Goal: Task Accomplishment & Management: Complete application form

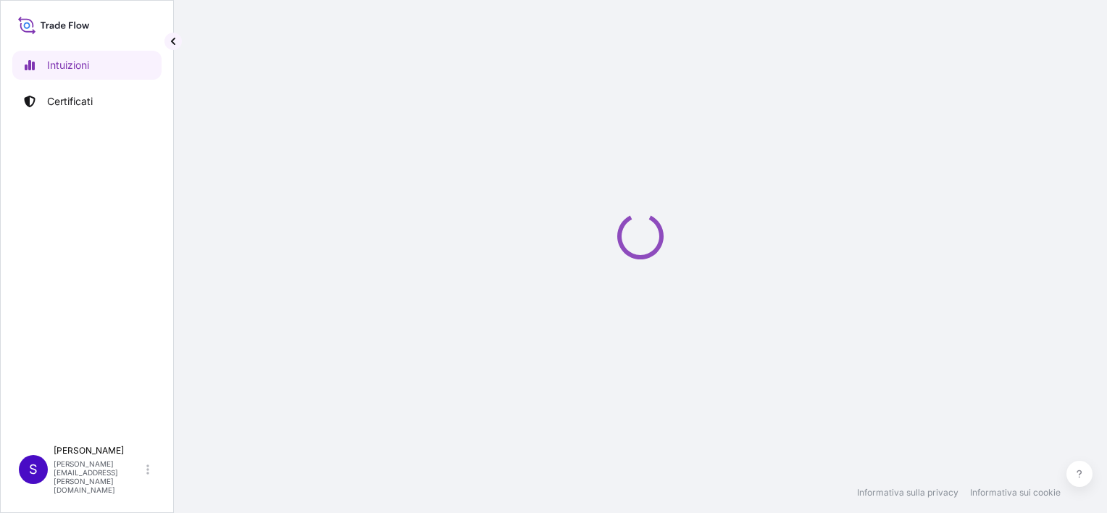
select select "2025"
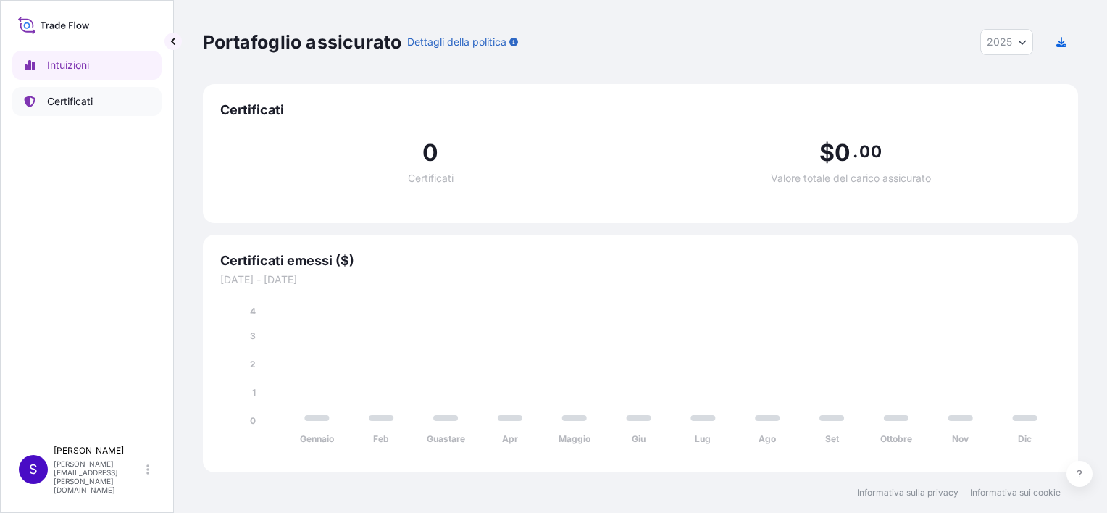
click at [82, 101] on p "Certificati" at bounding box center [70, 101] width 46 height 14
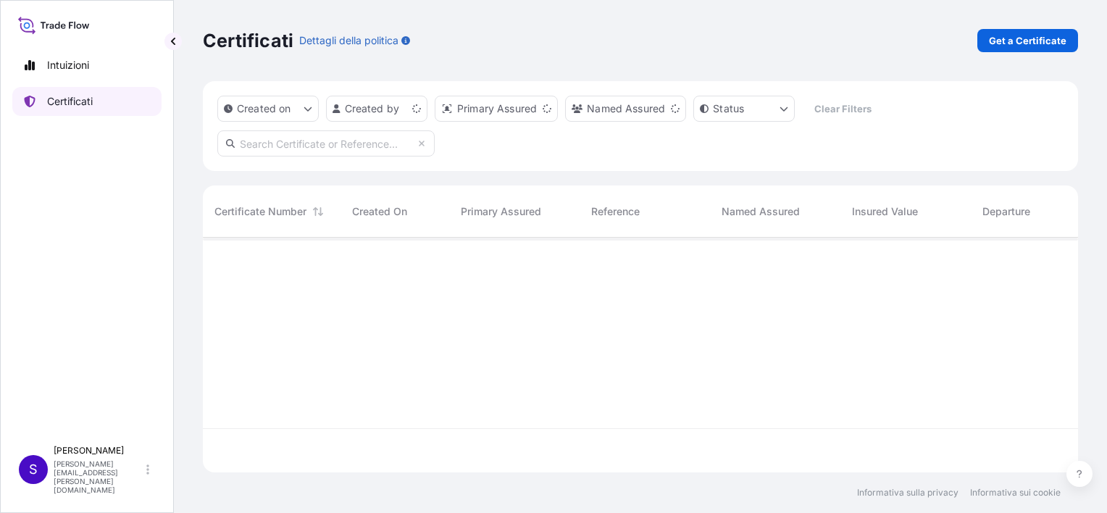
scroll to position [232, 864]
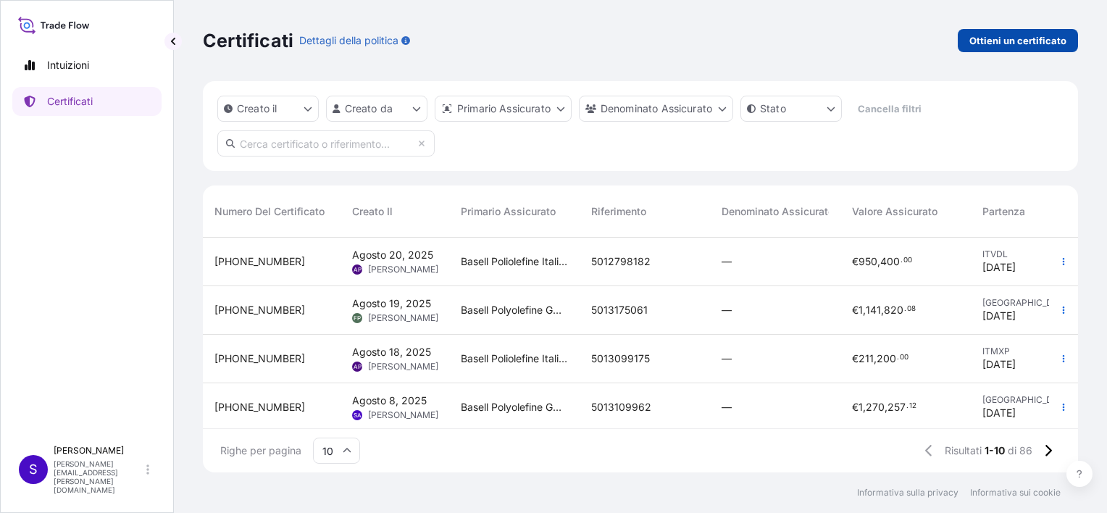
click at [992, 41] on p "Ottieni un certificato" at bounding box center [1018, 40] width 97 height 14
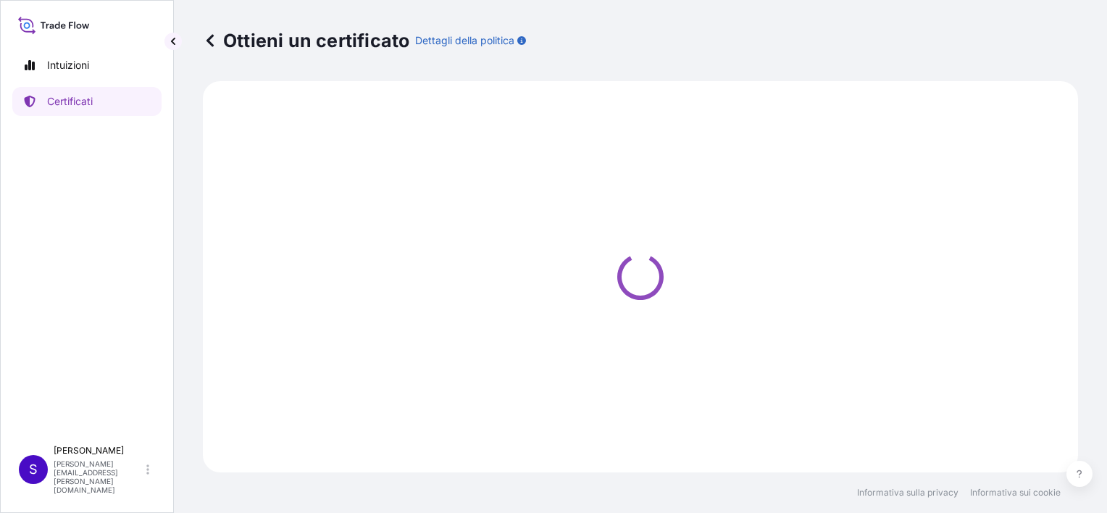
select select "Sea"
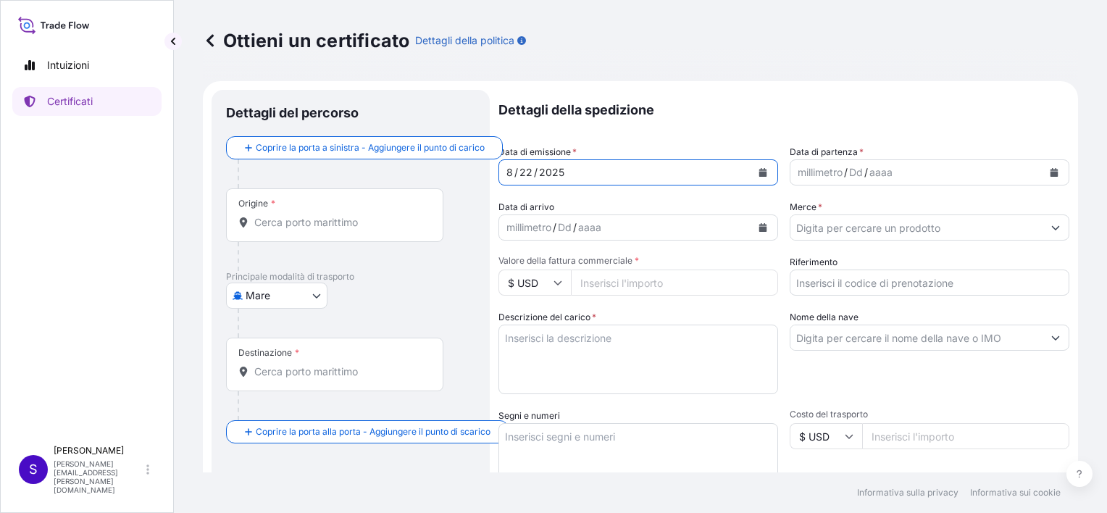
click at [760, 171] on icon "Calendario" at bounding box center [764, 172] width 8 height 9
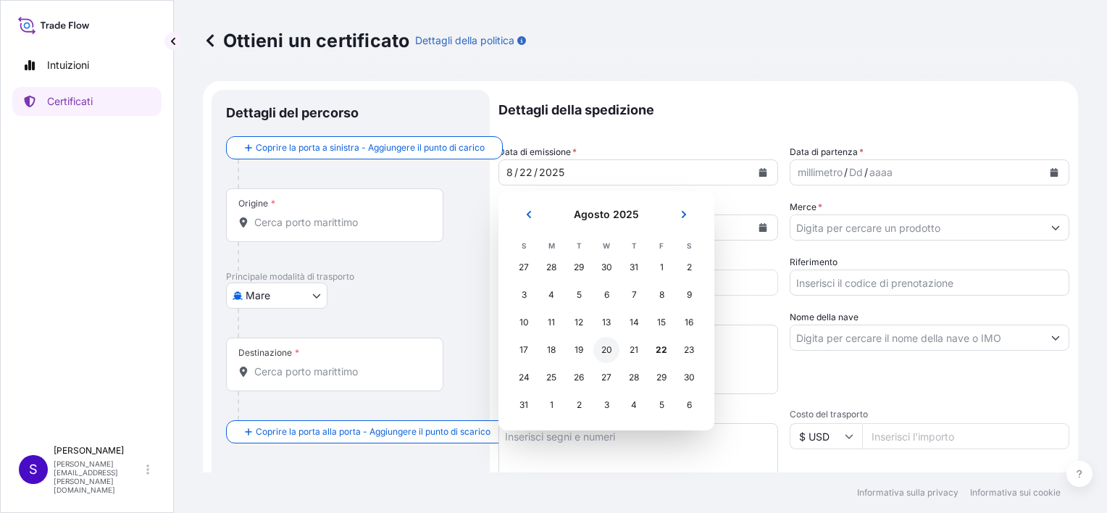
click at [609, 352] on div "20" at bounding box center [607, 350] width 26 height 26
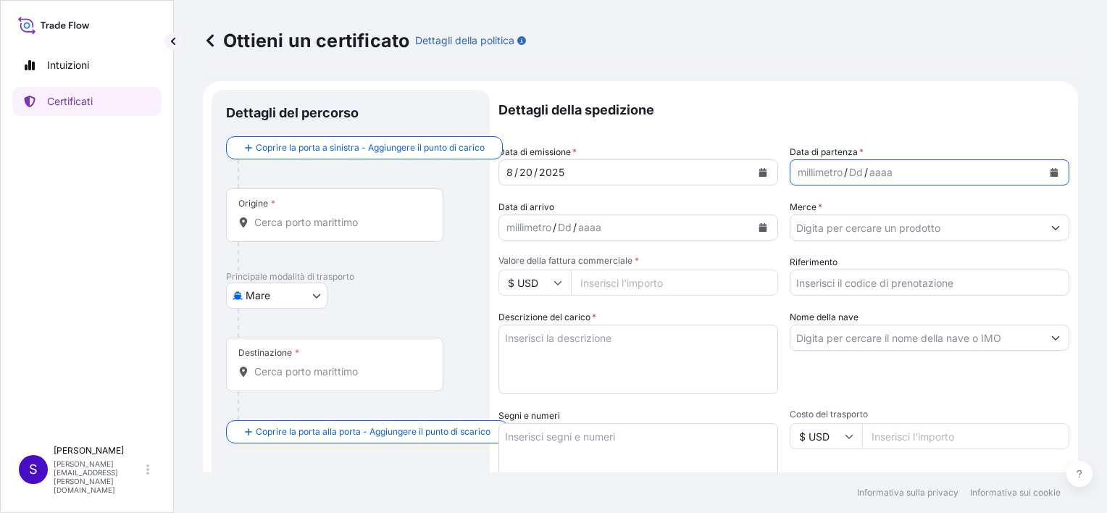
click at [1051, 169] on icon "Calendario" at bounding box center [1055, 172] width 8 height 9
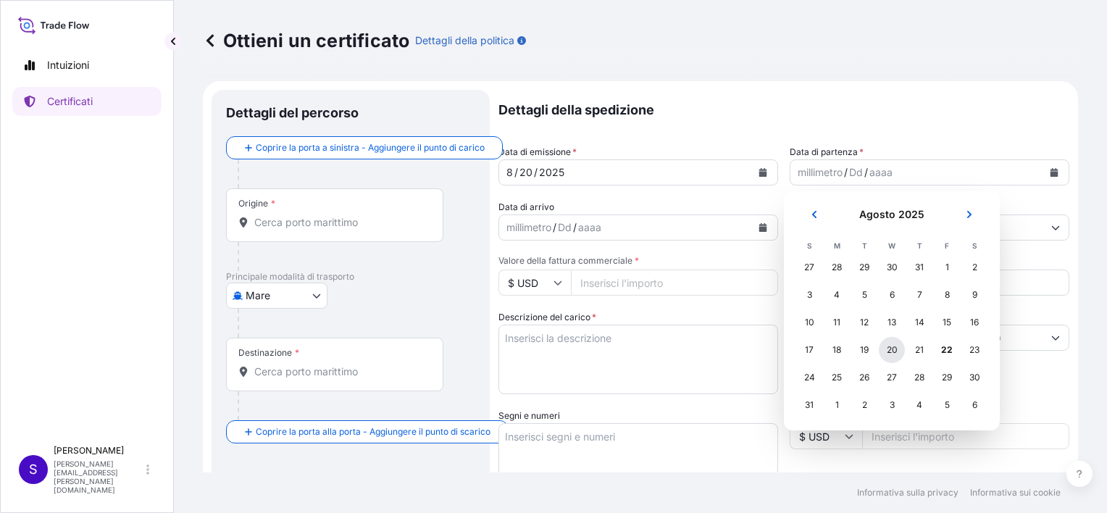
click at [897, 345] on div "20" at bounding box center [892, 350] width 26 height 26
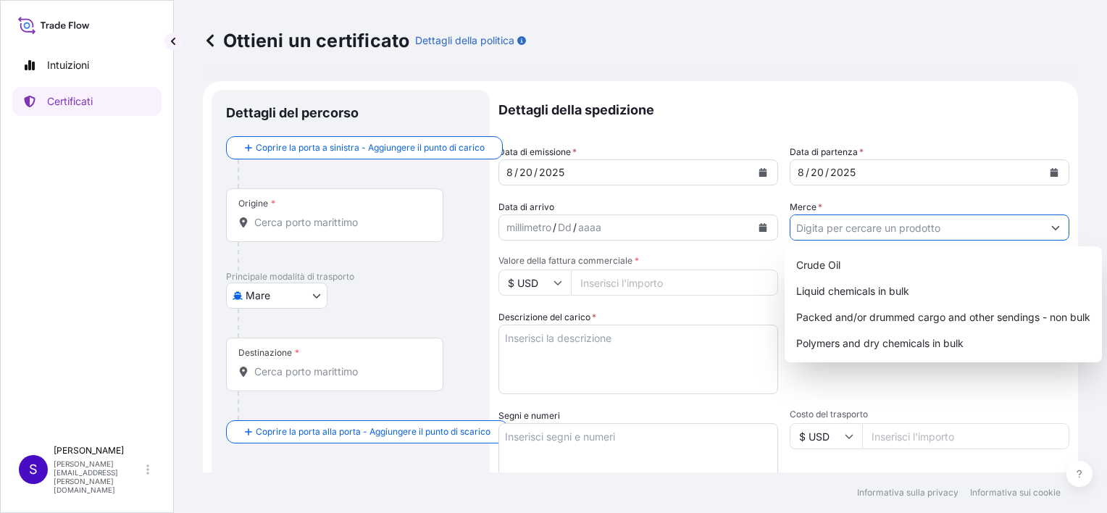
click at [794, 230] on input "Merce *" at bounding box center [917, 228] width 252 height 26
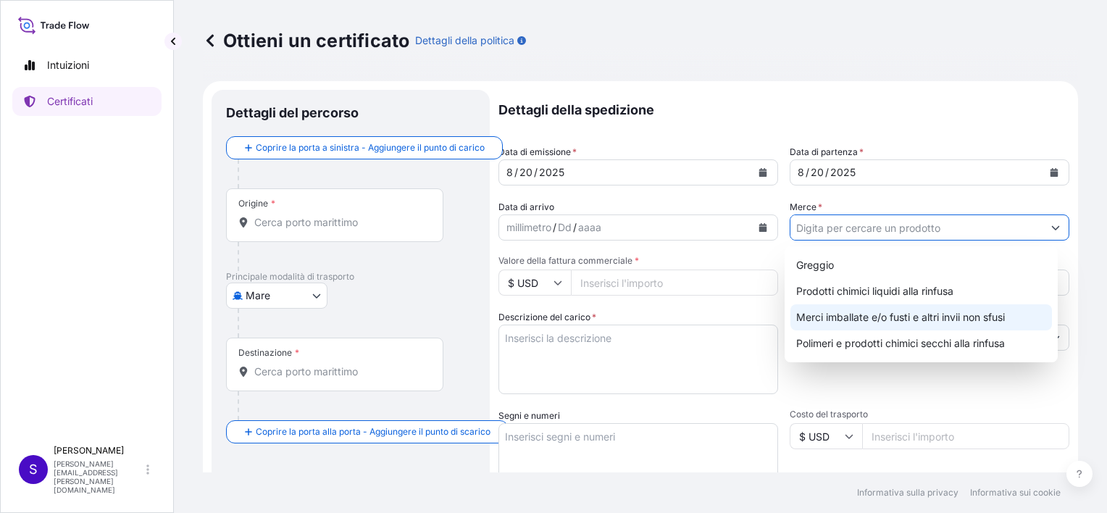
click at [846, 316] on div "Merci imballate e/o fusti e altri invii non sfusi" at bounding box center [922, 317] width 262 height 26
type input "Packed and/or drummed cargo and other sendings - non bulk"
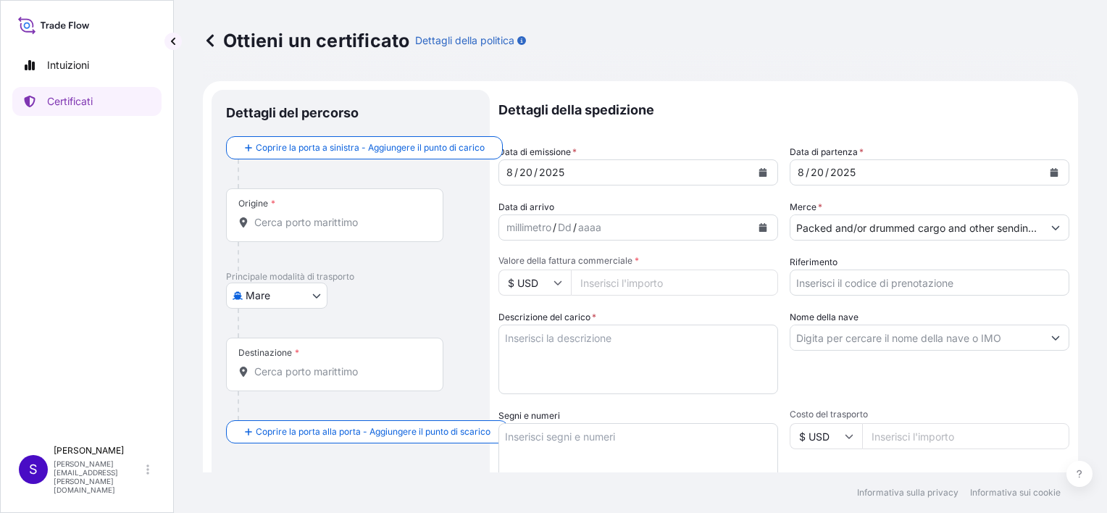
click at [670, 283] on input "Valore della fattura commerciale *" at bounding box center [674, 283] width 207 height 26
click at [559, 284] on icon at bounding box center [558, 283] width 8 height 4
click at [539, 320] on div "€ EUR" at bounding box center [534, 323] width 61 height 28
type input "€ EUR"
click at [628, 283] on input "Valore della fattura commerciale *" at bounding box center [674, 283] width 207 height 26
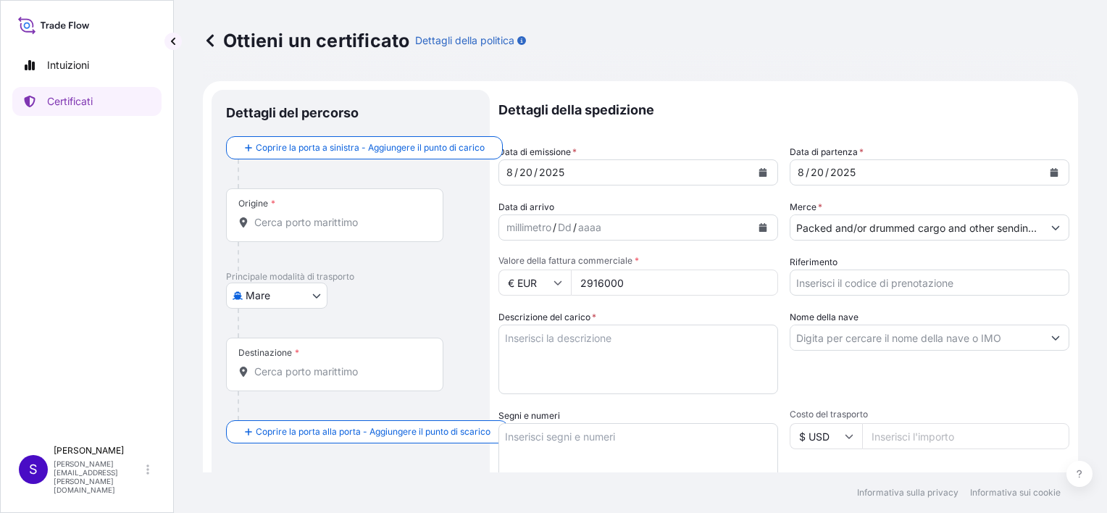
type input "2916000"
click at [852, 279] on input "Riferimento" at bounding box center [930, 283] width 280 height 26
type input "5012355807"
click at [586, 341] on textarea "Descrizione del carico *" at bounding box center [639, 360] width 280 height 70
click at [539, 335] on textarea "Descrizione del carico *" at bounding box center [639, 360] width 280 height 70
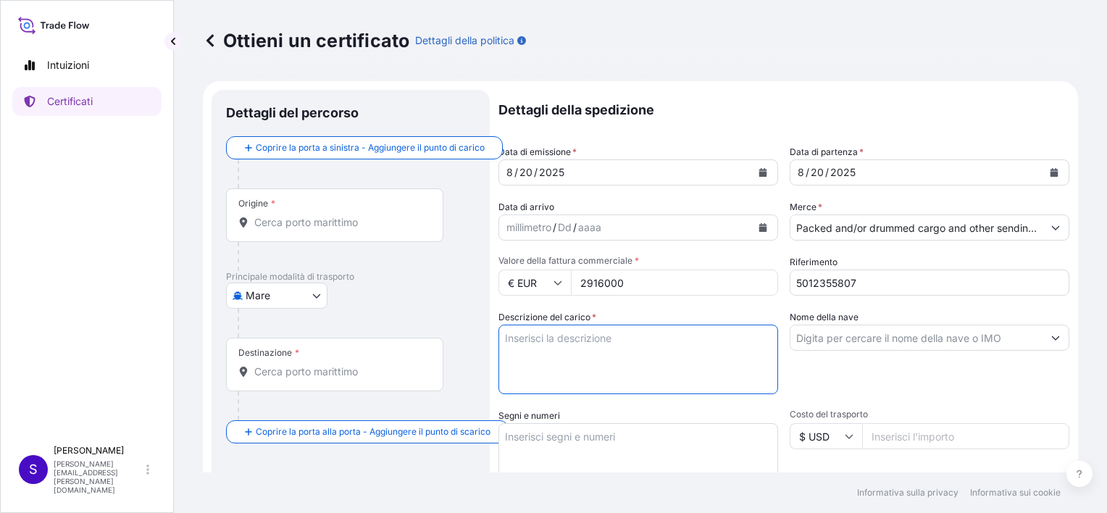
paste textarea "1 CONT. 40'"
click at [502, 336] on textarea "1 CONT. 40'" at bounding box center [639, 360] width 280 height 70
click at [561, 338] on textarea "1 CONT. 40'" at bounding box center [639, 360] width 280 height 70
click at [580, 339] on textarea "1 CONT. 40'" at bounding box center [639, 360] width 280 height 70
click at [600, 343] on textarea "1 CONT. 40'BOX (" at bounding box center [639, 360] width 280 height 70
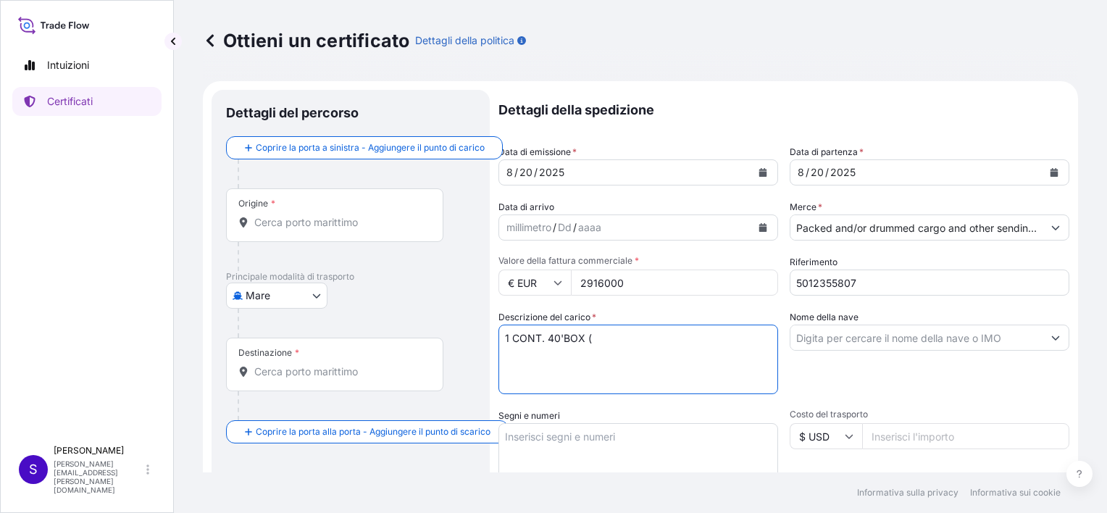
paste textarea "UACU 8462379"
click at [619, 338] on textarea "1 CONT. 40'BOX (UACU 8462379" at bounding box center [639, 360] width 280 height 70
click at [677, 336] on textarea "1 CONT. 40'BOX UACU8462379" at bounding box center [639, 360] width 280 height 70
click at [693, 338] on textarea "1 CONT. 40'BOX UACU8462379 WITH" at bounding box center [639, 360] width 280 height 70
paste textarea "75 STEEL DRUM(S)"
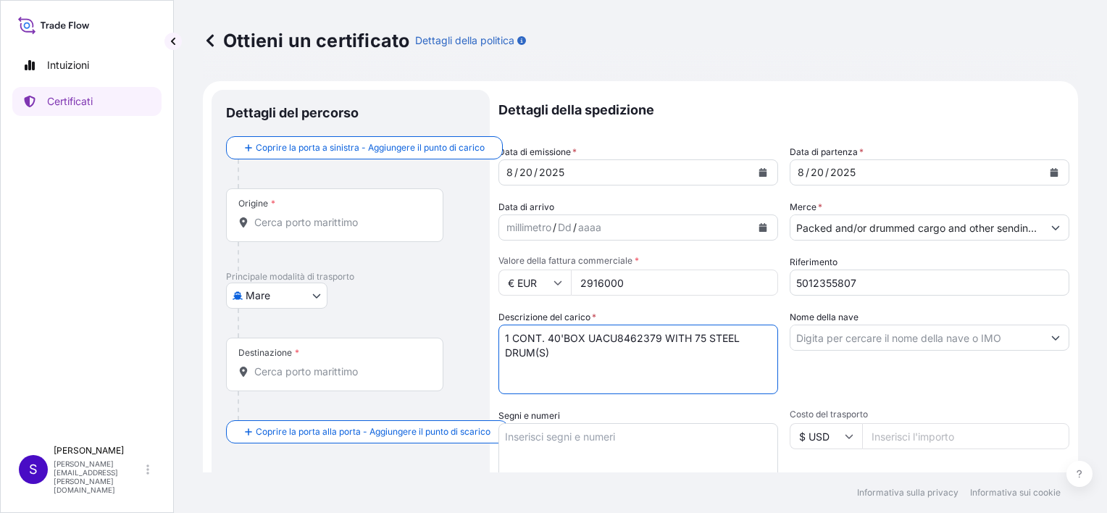
type textarea "1 CONT. 40'BOX UACU8462379 WITH 75 STEEL DRUM(S)"
click at [565, 354] on textarea "1 CONT. 40'BOX UACU8462379 WITH 75 STEEL DRUM(S)" at bounding box center [639, 360] width 280 height 70
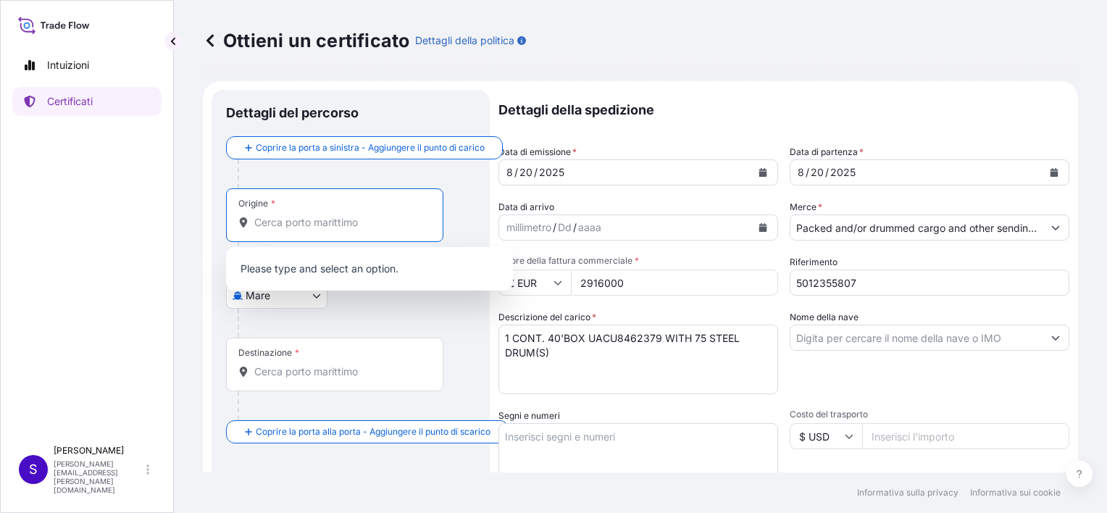
click at [274, 218] on input "Origine *" at bounding box center [339, 222] width 171 height 14
click at [262, 226] on input "Origine *" at bounding box center [339, 222] width 171 height 14
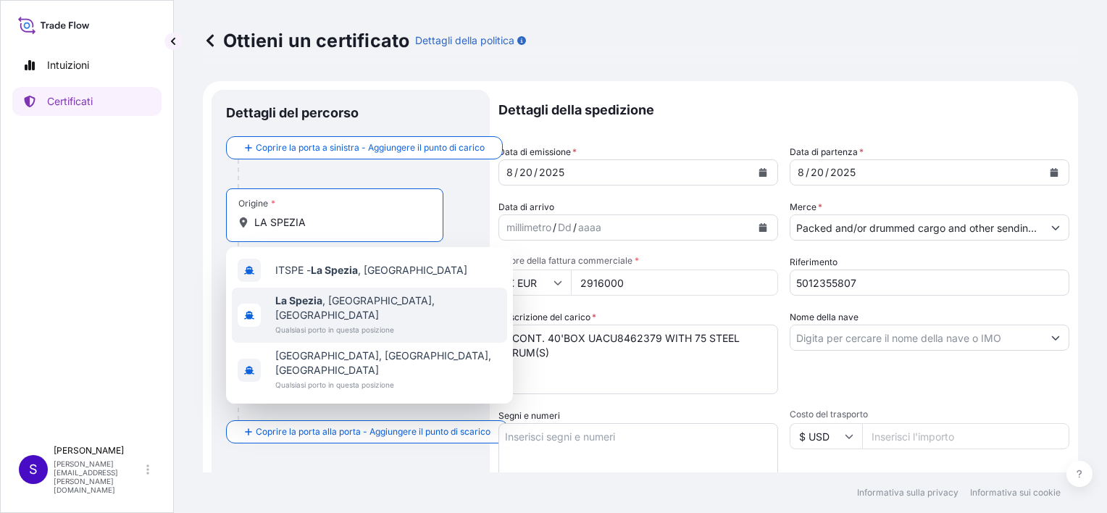
click at [344, 302] on span "La Spezia , SP, Italia" at bounding box center [388, 308] width 226 height 29
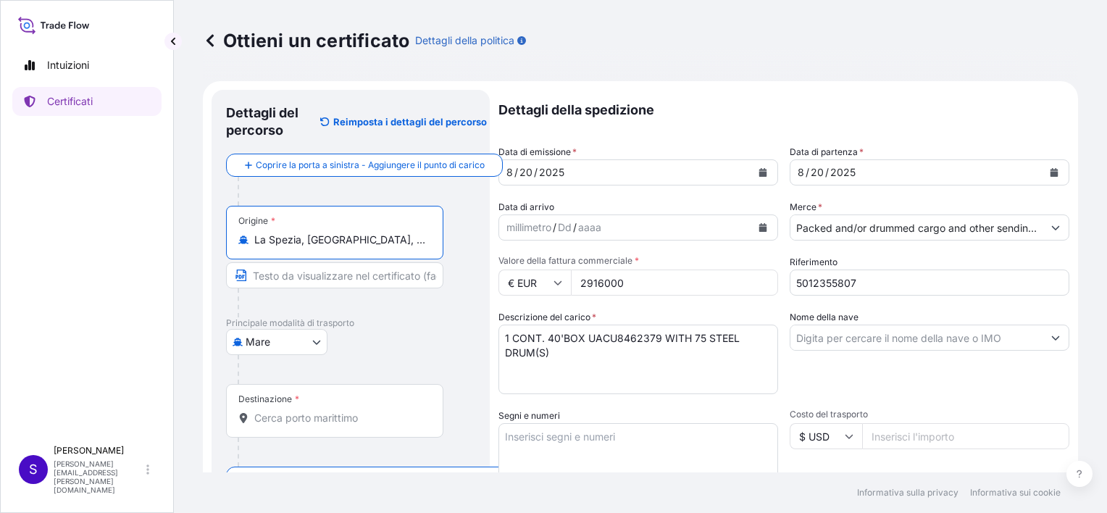
type input "La Spezia, SP, Italy"
click at [282, 277] on input "Testo da visualizzare sul certificato" at bounding box center [334, 275] width 217 height 26
type input "l"
type input "L"
click at [283, 422] on input "Destinazione *" at bounding box center [339, 418] width 171 height 14
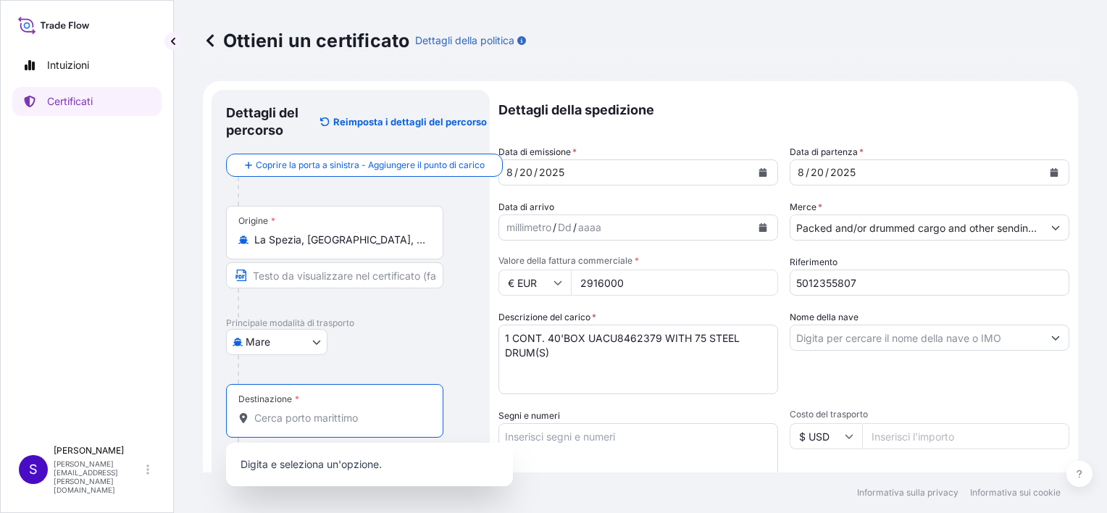
type input "s"
type input "S"
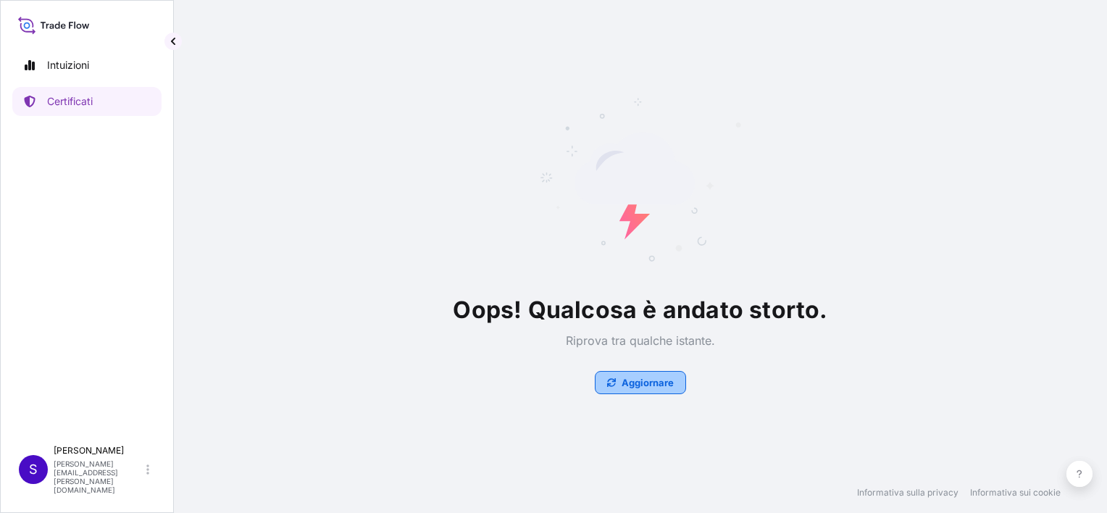
click at [632, 383] on p "Aggiornare" at bounding box center [648, 382] width 52 height 14
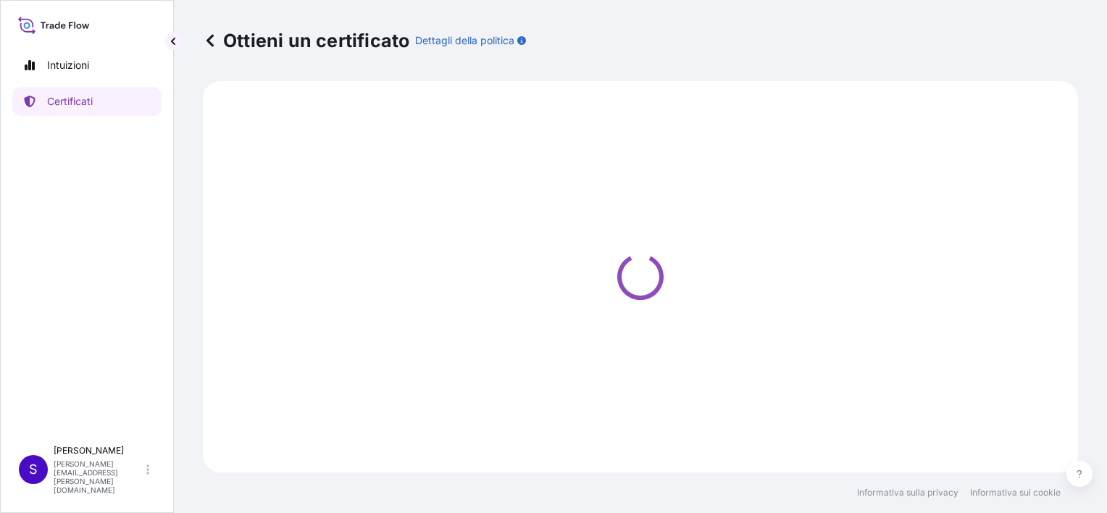
select select "Sea"
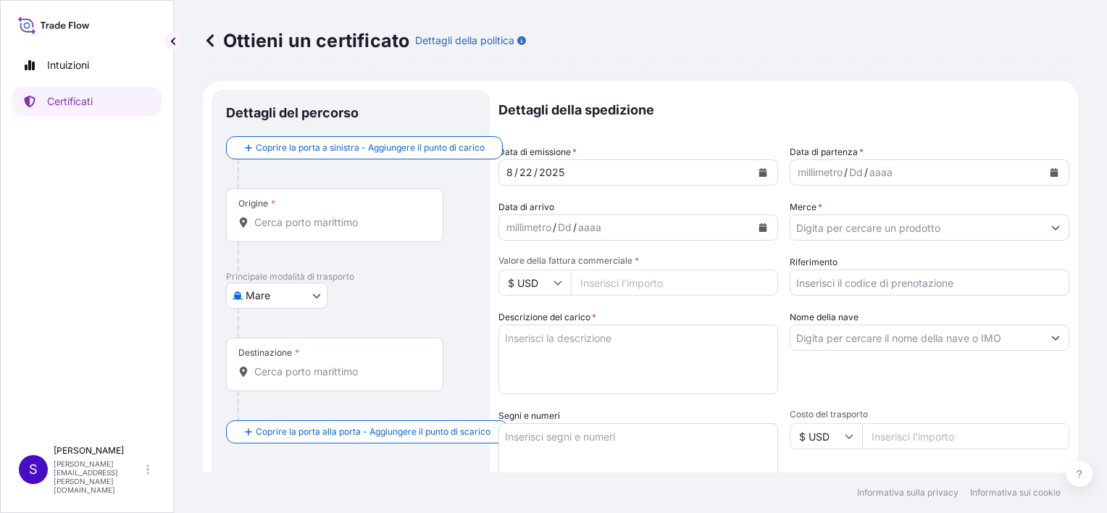
click at [613, 286] on input "Valore della fattura commerciale *" at bounding box center [674, 283] width 207 height 26
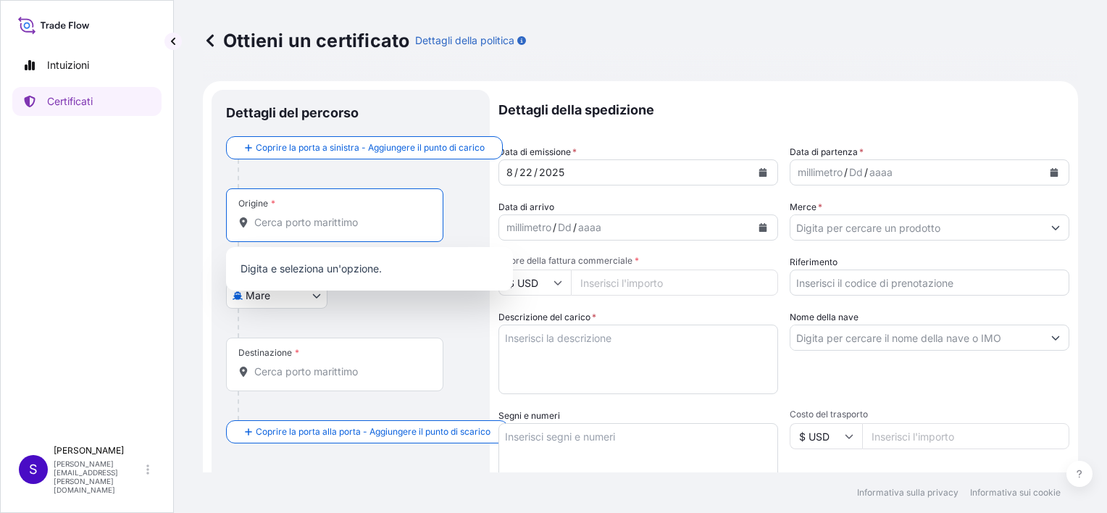
click at [291, 223] on input "Origine *" at bounding box center [339, 222] width 171 height 14
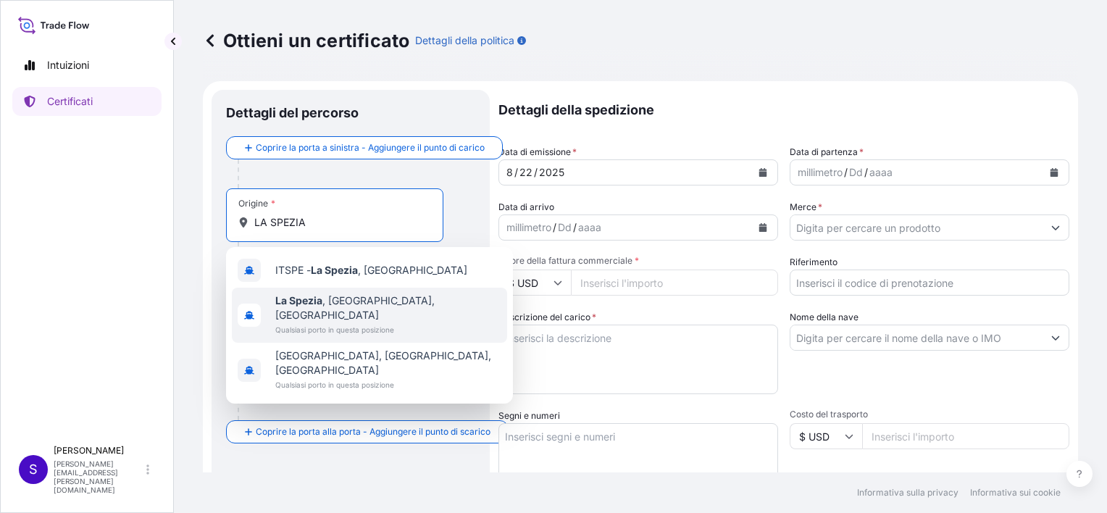
click at [337, 300] on span "La Spezia , SP, Italia" at bounding box center [388, 308] width 226 height 29
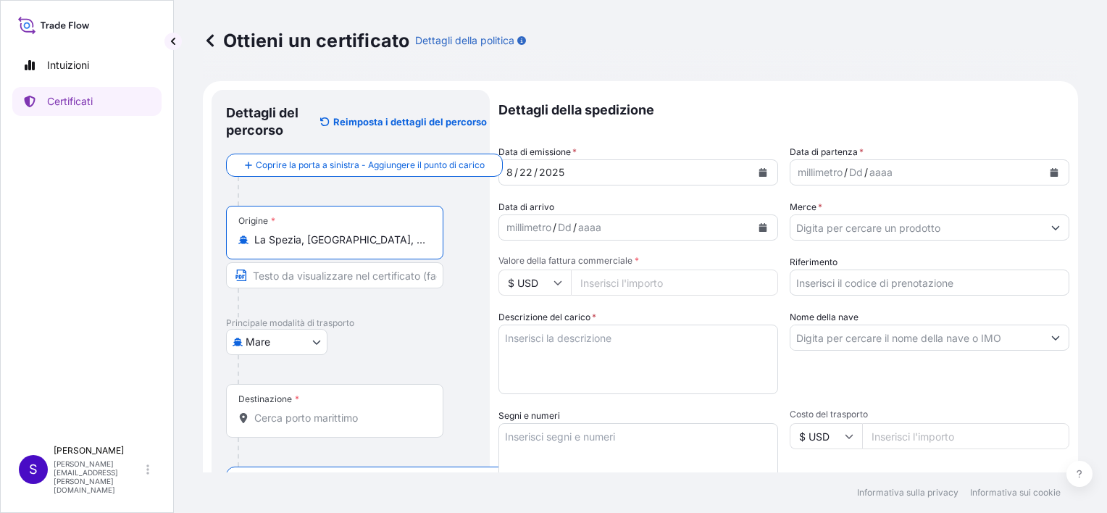
type input "La Spezia, SP, Italy"
click at [863, 230] on input "Merce *" at bounding box center [917, 228] width 252 height 26
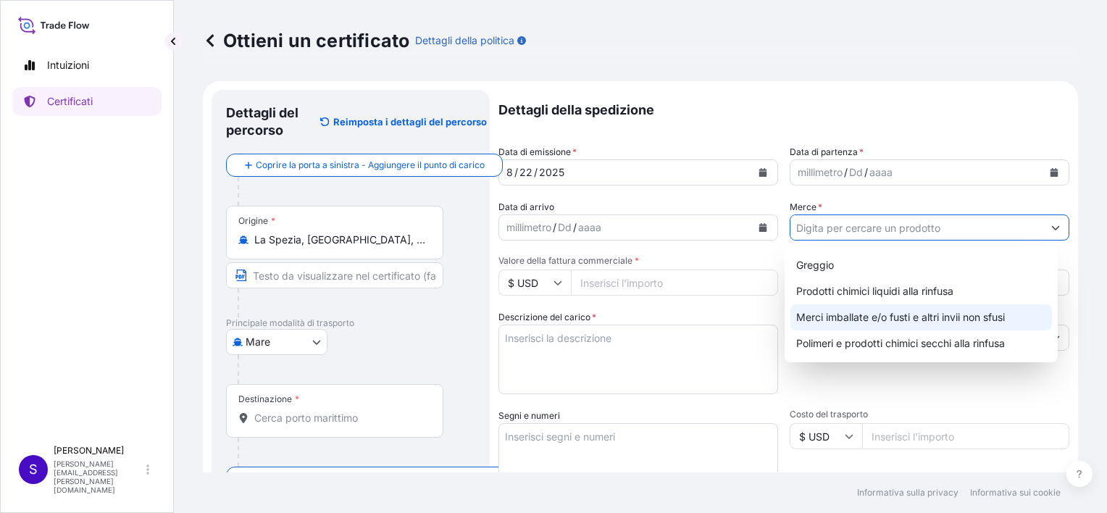
click at [846, 322] on div "Merci imballate e/o fusti e altri invii non sfusi" at bounding box center [922, 317] width 262 height 26
type input "Packed and/or drummed cargo and other sendings - non bulk"
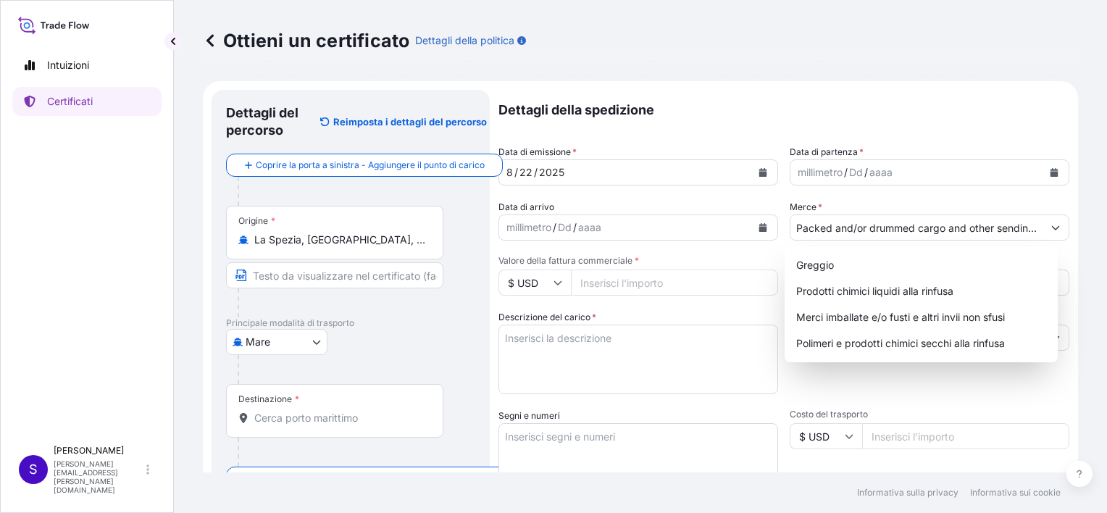
click at [603, 279] on input "Valore della fattura commerciale *" at bounding box center [674, 283] width 207 height 26
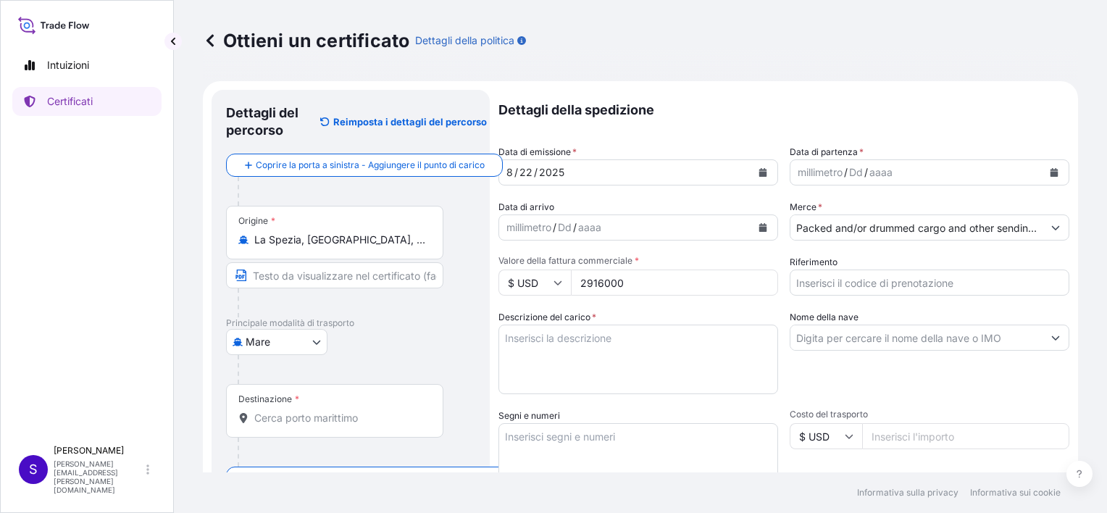
type input "2916000"
click at [557, 287] on input "$ USD" at bounding box center [535, 283] width 72 height 26
click at [542, 323] on div "€ EUR" at bounding box center [534, 323] width 61 height 28
type input "€ EUR"
click at [633, 291] on input "2916000" at bounding box center [674, 283] width 207 height 26
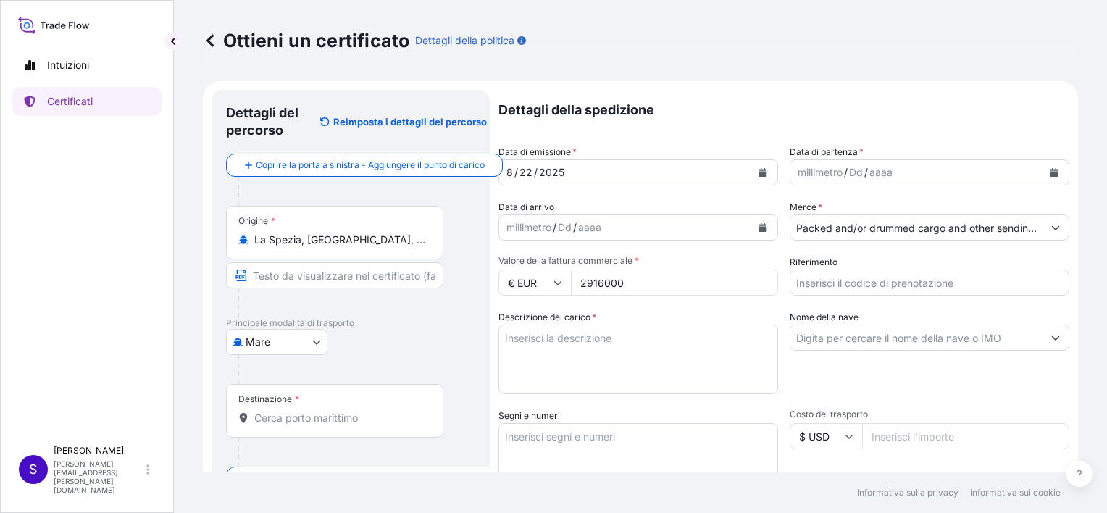
click at [716, 402] on div "Dettagli della spedizione Data di emissione * 8 / 22 / 2025 Data di partenza * …" at bounding box center [784, 435] width 571 height 691
click at [525, 440] on textarea "Segni e numeri" at bounding box center [639, 459] width 280 height 72
click at [530, 342] on textarea "Descrizione del carico *" at bounding box center [639, 360] width 280 height 70
click at [539, 339] on textarea "Descrizione del carico *" at bounding box center [639, 360] width 280 height 70
click at [537, 342] on textarea "Descrizione del carico *" at bounding box center [639, 360] width 280 height 70
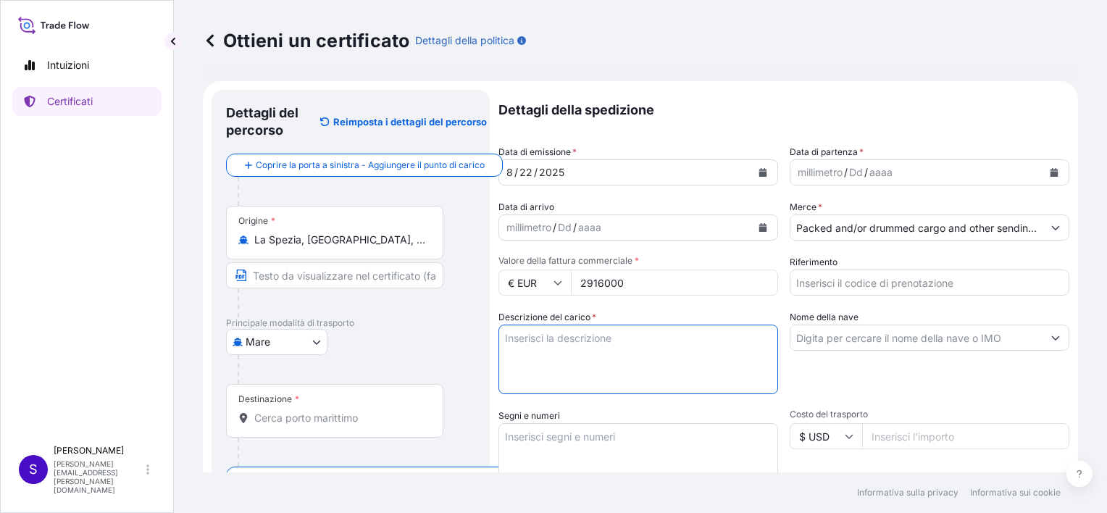
click at [514, 346] on textarea "Descrizione del carico *" at bounding box center [639, 360] width 280 height 70
click at [548, 354] on textarea "Descrizione del carico *" at bounding box center [639, 360] width 280 height 70
click at [528, 339] on textarea "Descrizione del carico *" at bounding box center [639, 360] width 280 height 70
click at [522, 337] on textarea "Descrizione del carico *" at bounding box center [639, 360] width 280 height 70
click at [526, 342] on textarea "Descrizione del carico *" at bounding box center [639, 360] width 280 height 70
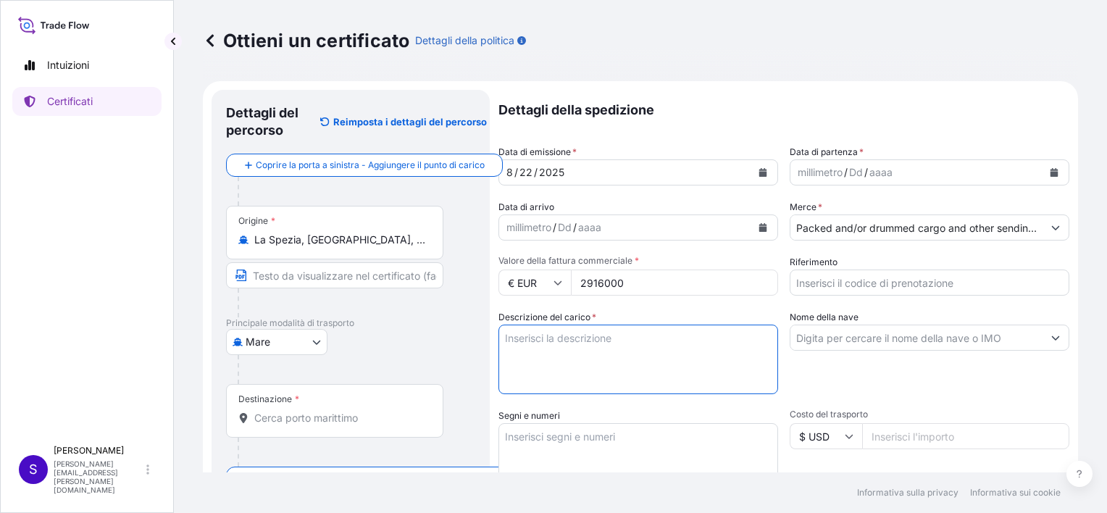
click at [511, 335] on textarea "Descrizione del carico *" at bounding box center [639, 360] width 280 height 70
click at [830, 279] on input "Riferimento" at bounding box center [930, 283] width 280 height 26
click at [803, 282] on input "Riferimento" at bounding box center [930, 283] width 280 height 26
type input "5012355807"
type input "S"
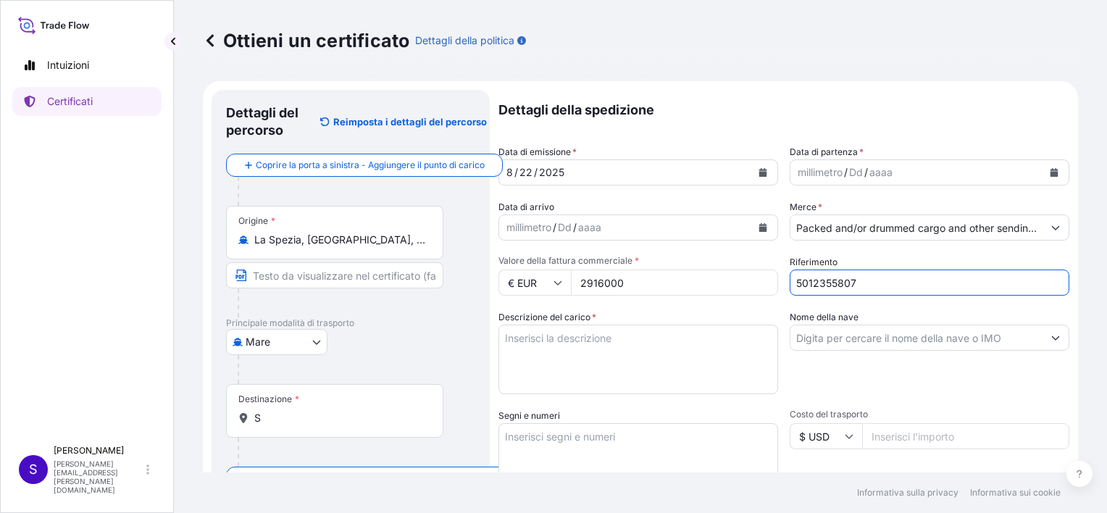
click at [658, 349] on textarea "Descrizione del carico *" at bounding box center [639, 360] width 280 height 70
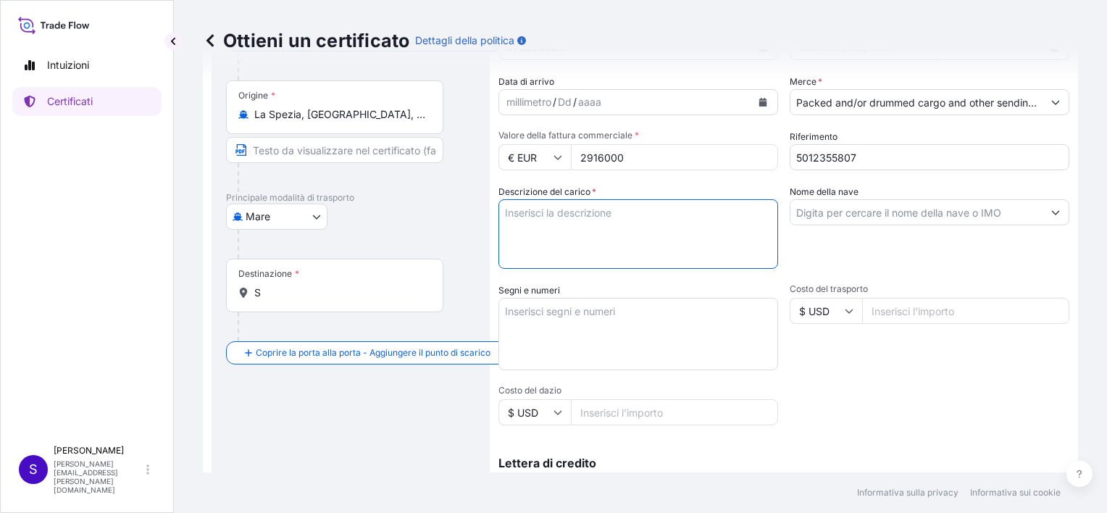
scroll to position [151, 0]
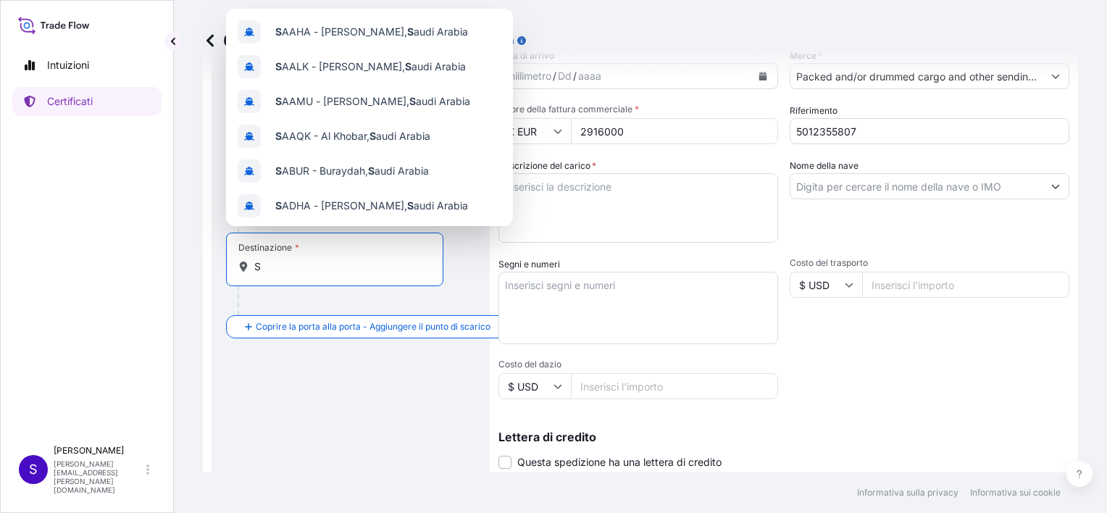
click at [268, 265] on input "S" at bounding box center [339, 266] width 171 height 14
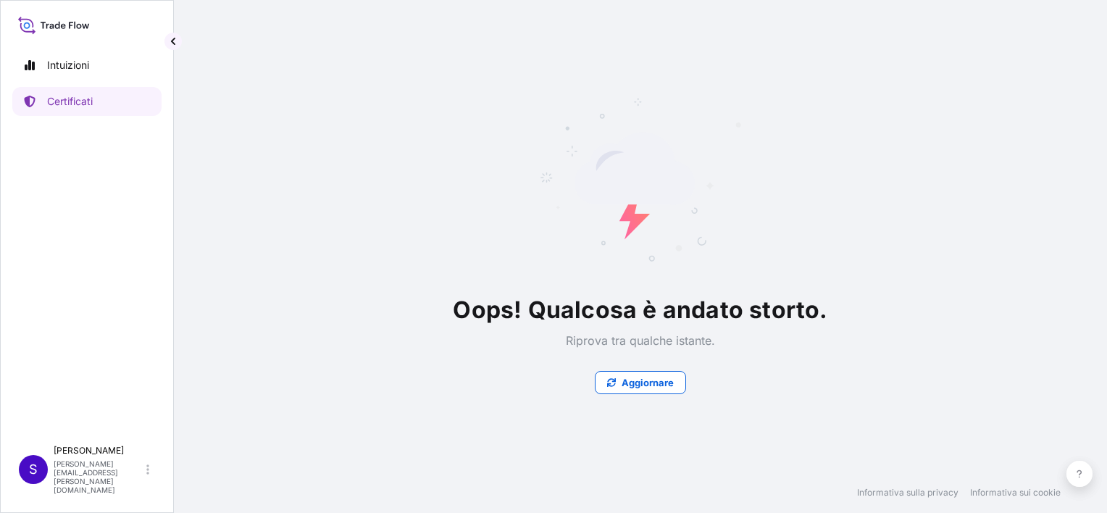
scroll to position [0, 0]
click at [626, 381] on p "Aggiornare" at bounding box center [648, 382] width 52 height 14
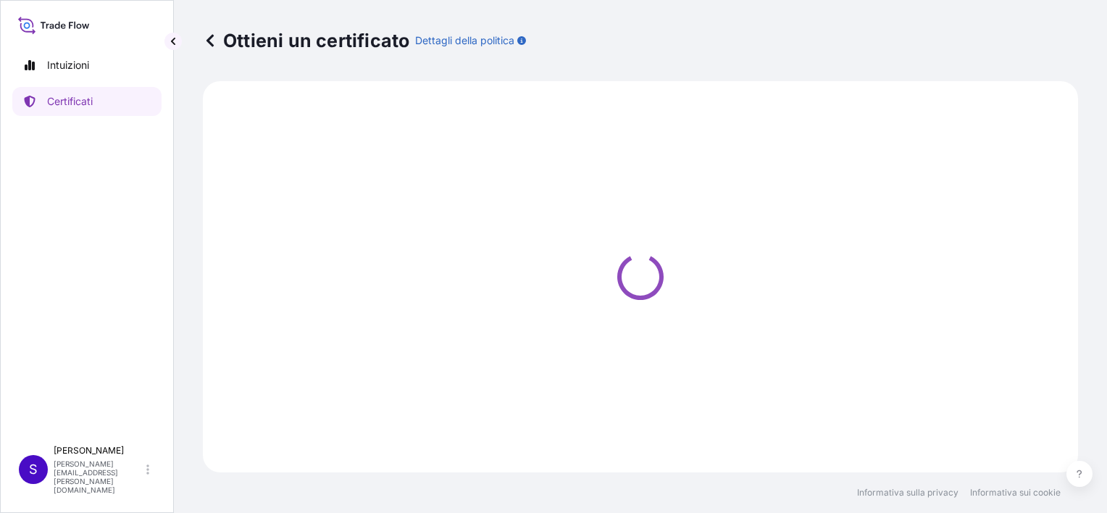
select select "Sea"
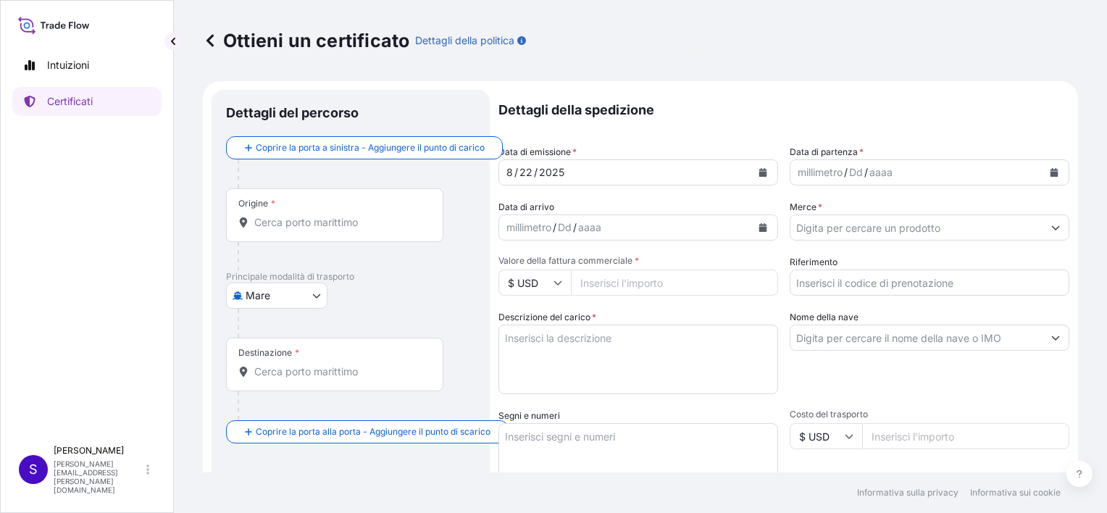
click at [354, 370] on input "Destinazione *" at bounding box center [339, 372] width 171 height 14
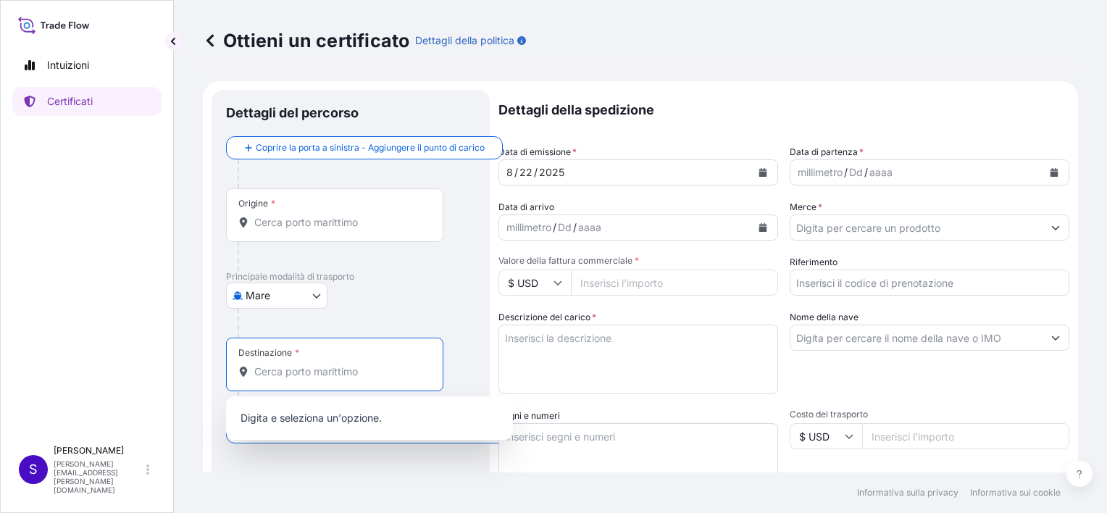
click at [287, 378] on div "Destinazione *" at bounding box center [334, 365] width 217 height 54
click at [287, 378] on input "Destinazione *" at bounding box center [339, 372] width 171 height 14
click at [293, 224] on input "Origine *" at bounding box center [339, 222] width 171 height 14
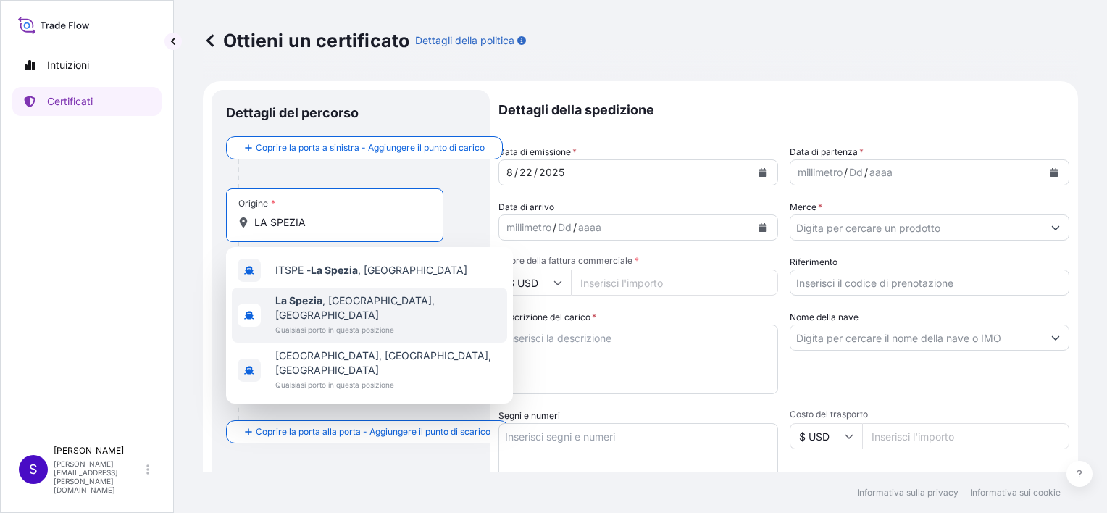
click at [357, 300] on span "La Spezia , SP, Italia" at bounding box center [388, 308] width 226 height 29
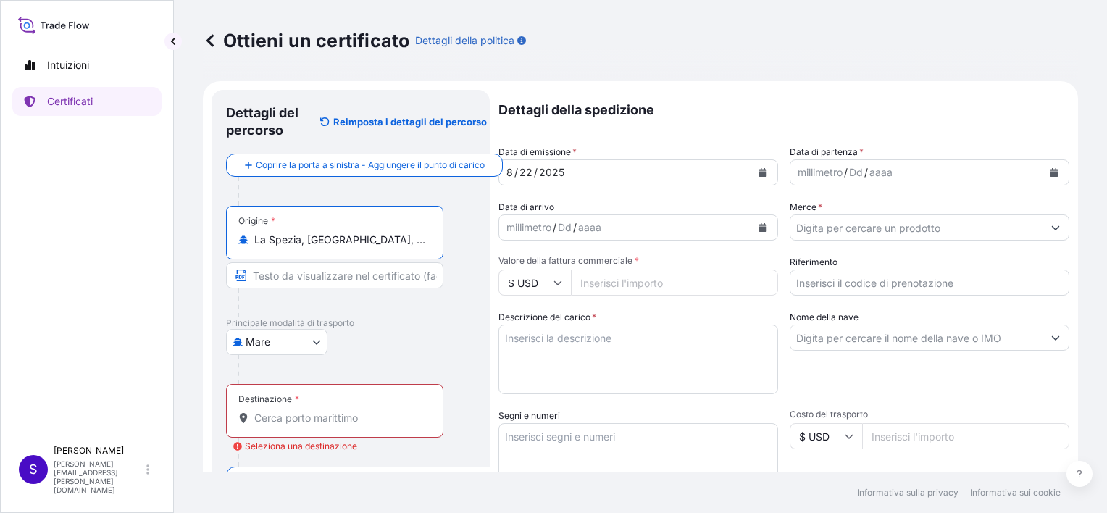
type input "La Spezia, SP, Italy"
click at [287, 411] on input "Destinazione * Seleziona una destinazione" at bounding box center [339, 418] width 171 height 14
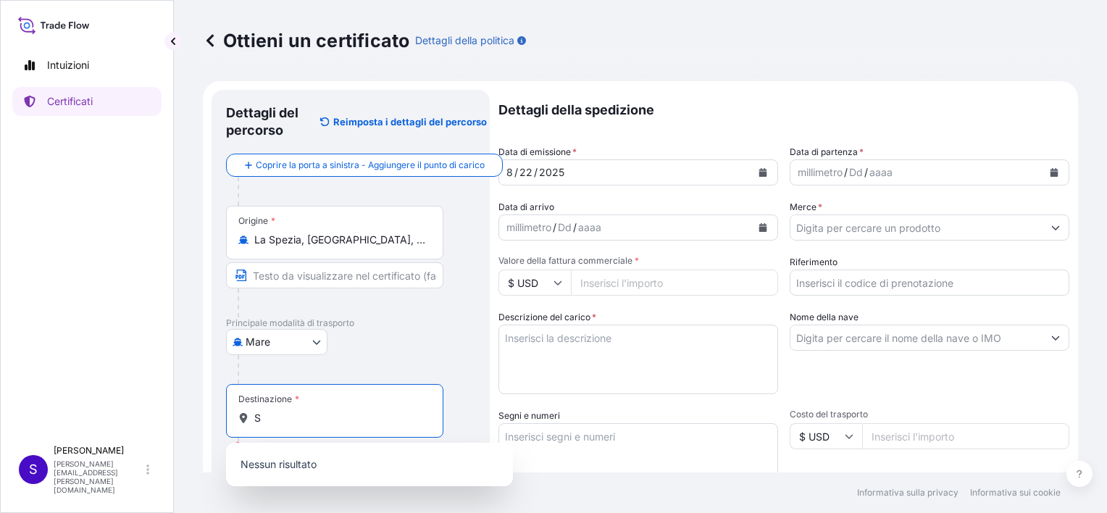
type input "SH"
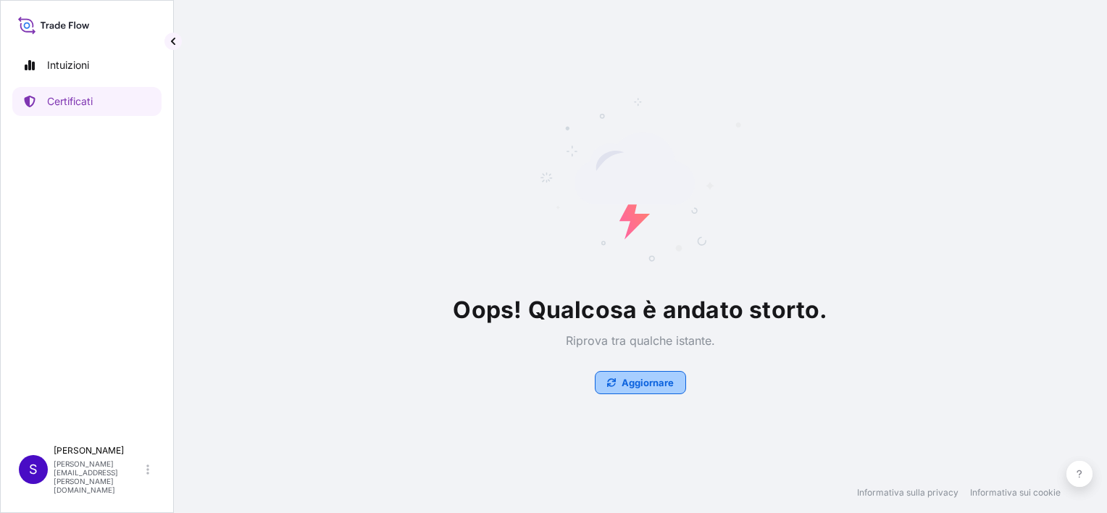
click at [635, 381] on p "Aggiornare" at bounding box center [648, 382] width 52 height 14
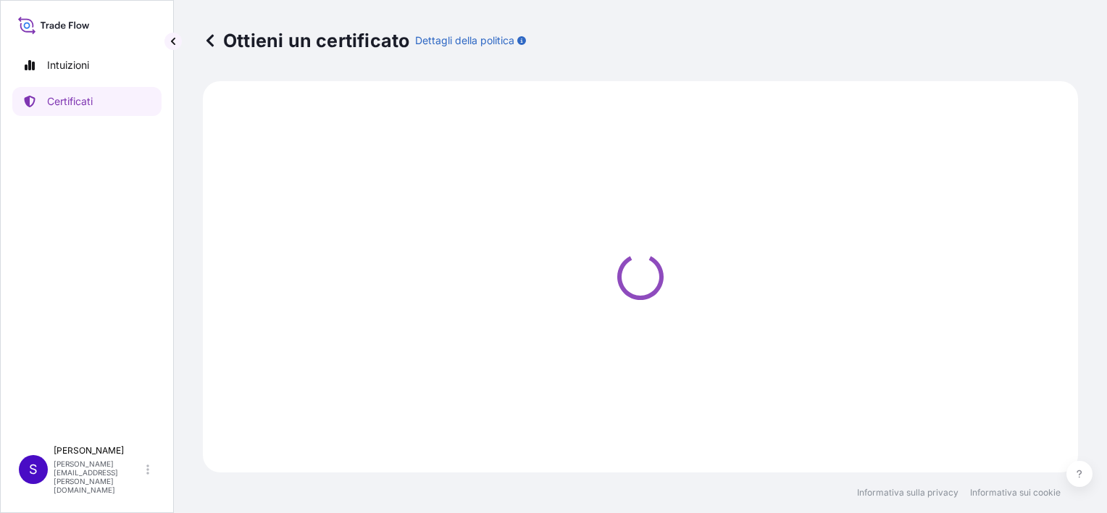
select select "Sea"
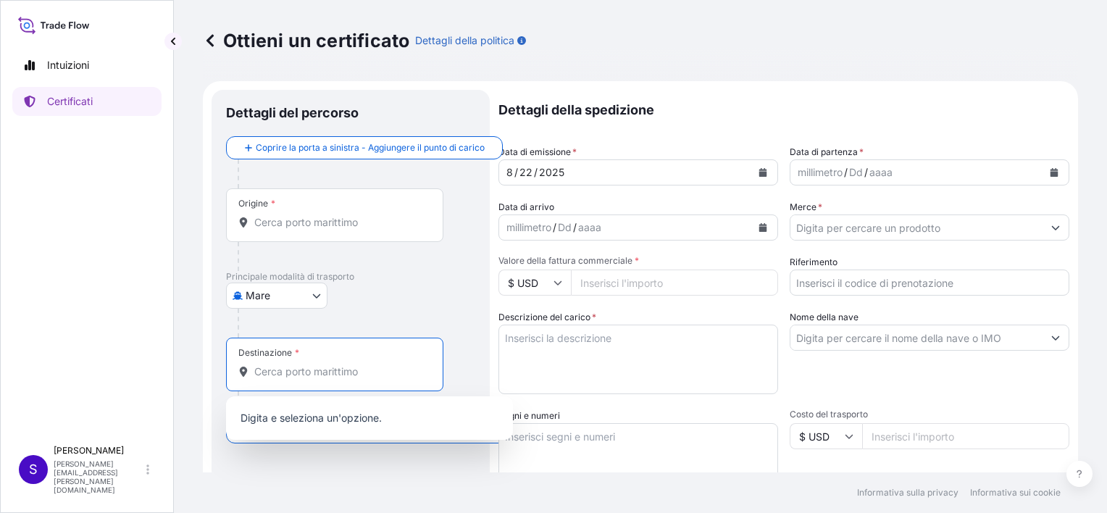
click at [264, 370] on input "Destinazione *" at bounding box center [339, 372] width 171 height 14
type input "SH"
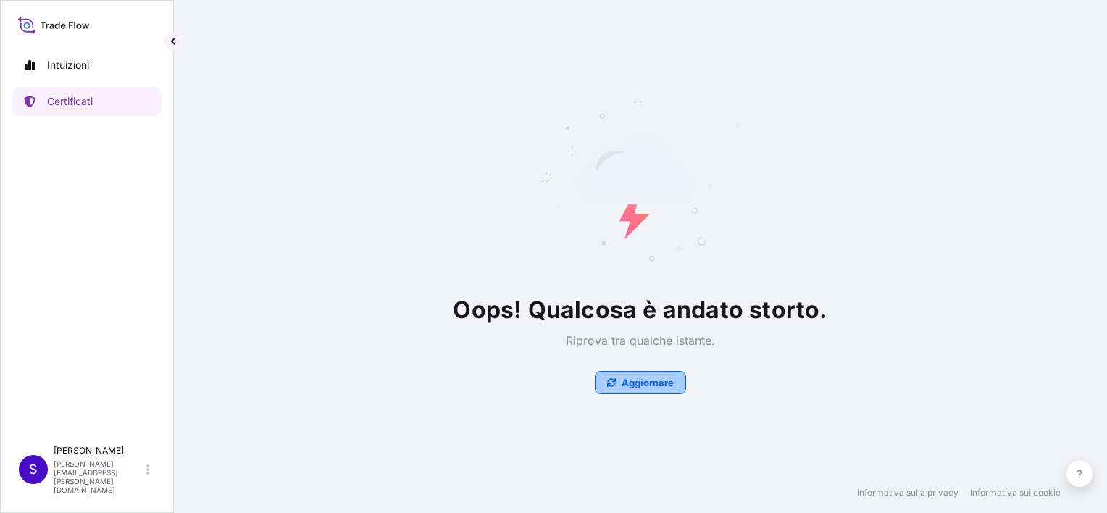
click at [657, 387] on p "Aggiornare" at bounding box center [648, 382] width 52 height 14
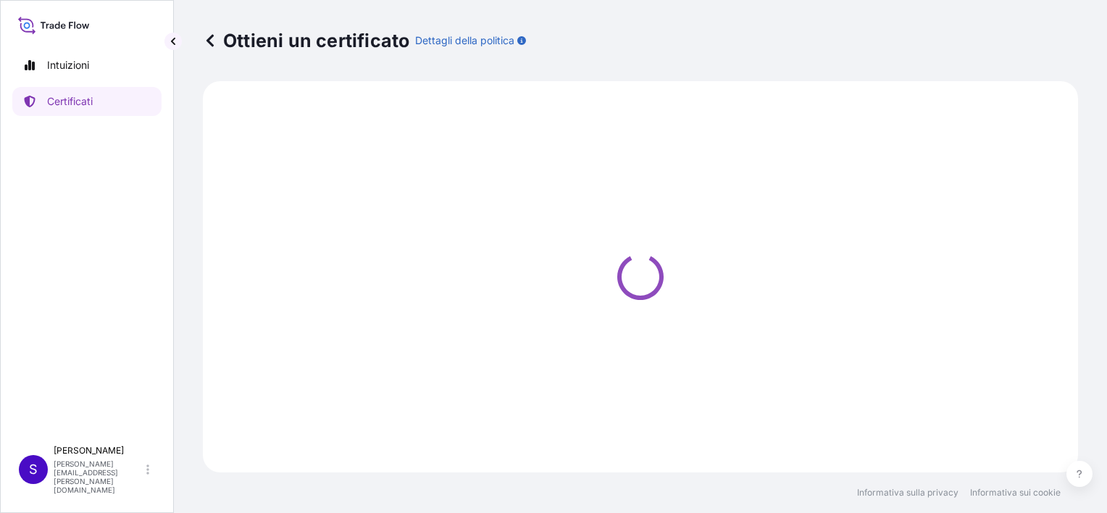
select select "Sea"
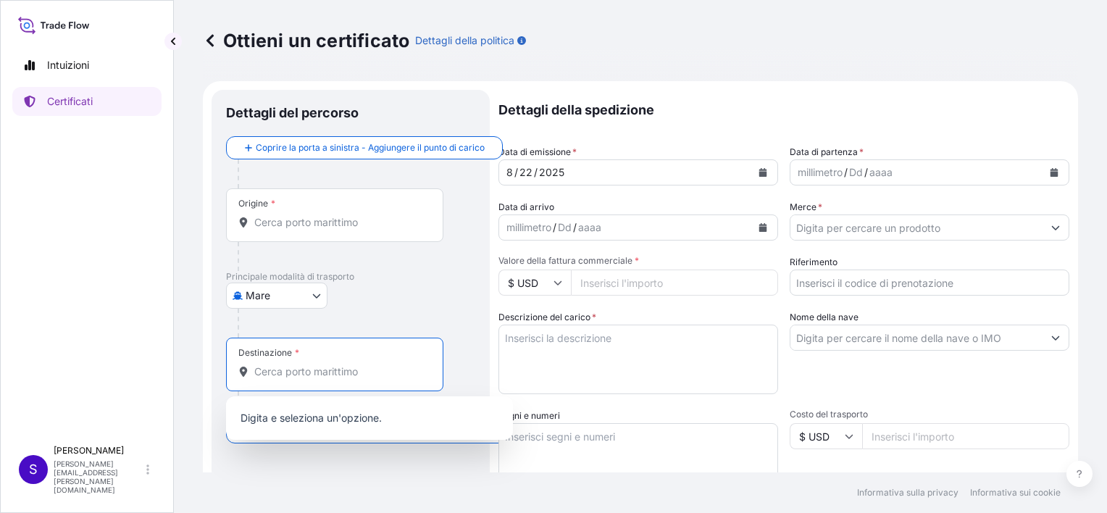
click at [318, 368] on input "Destinazione *" at bounding box center [339, 372] width 171 height 14
type input "S"
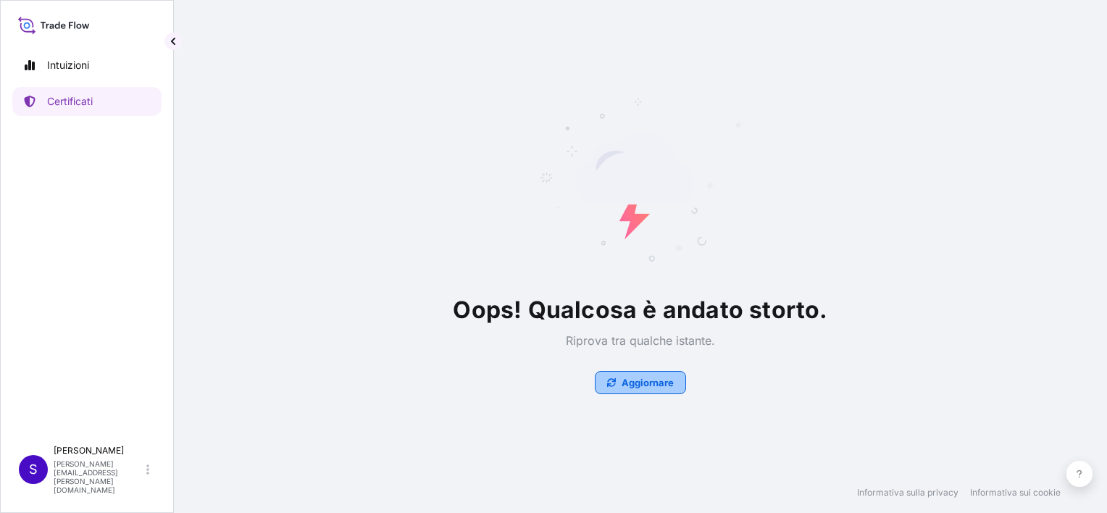
click at [656, 377] on p "Aggiornare" at bounding box center [648, 382] width 52 height 14
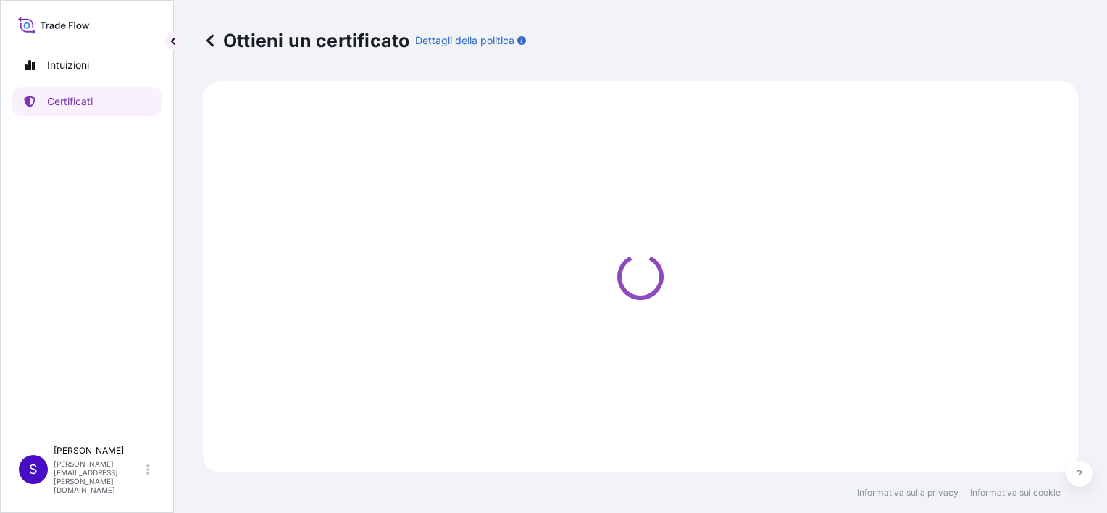
select select "Sea"
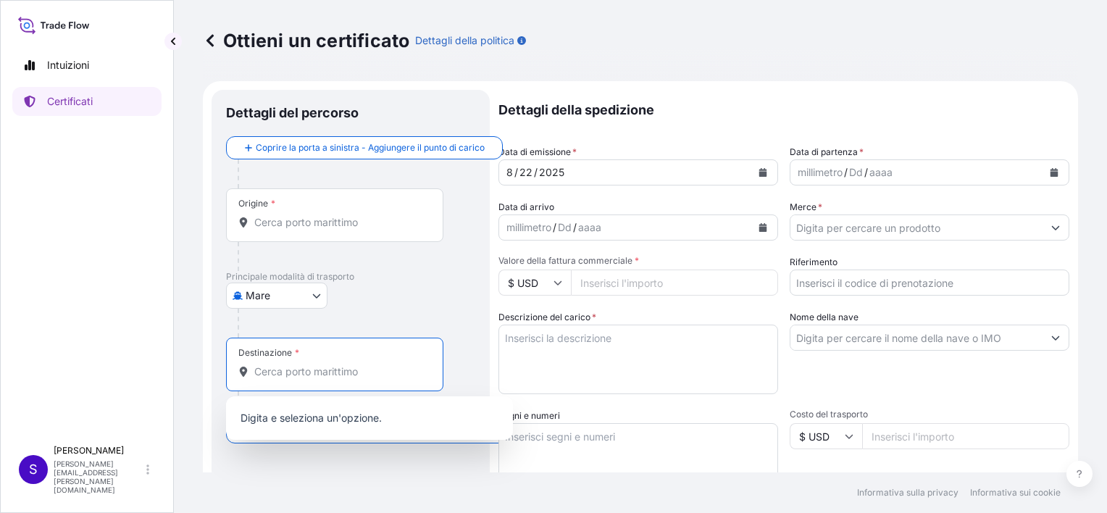
click at [316, 373] on input "Destinazione *" at bounding box center [339, 372] width 171 height 14
click at [325, 213] on div "Origine *" at bounding box center [334, 215] width 217 height 54
click at [325, 215] on input "Origine *" at bounding box center [339, 222] width 171 height 14
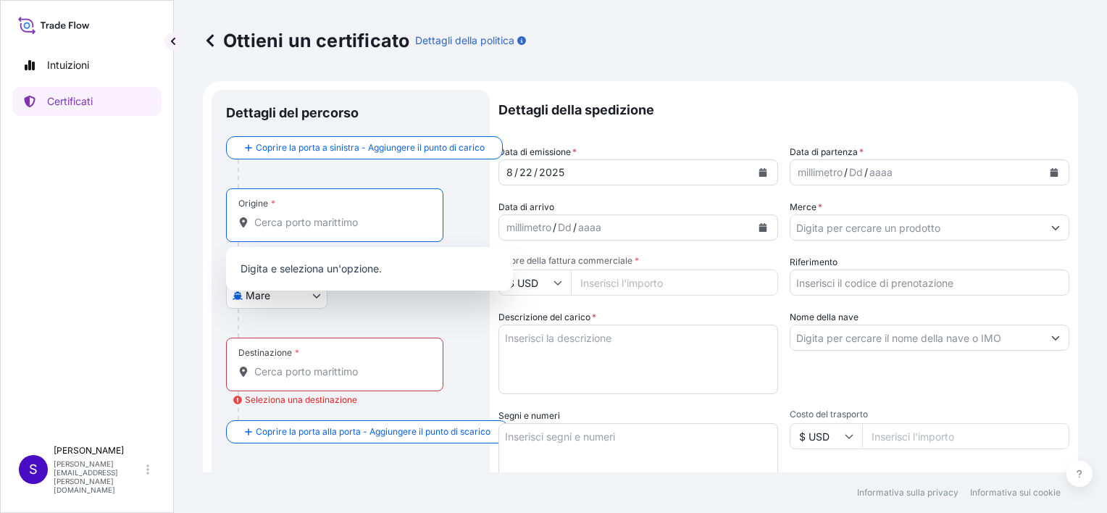
click at [330, 222] on input "Origine *" at bounding box center [339, 222] width 171 height 14
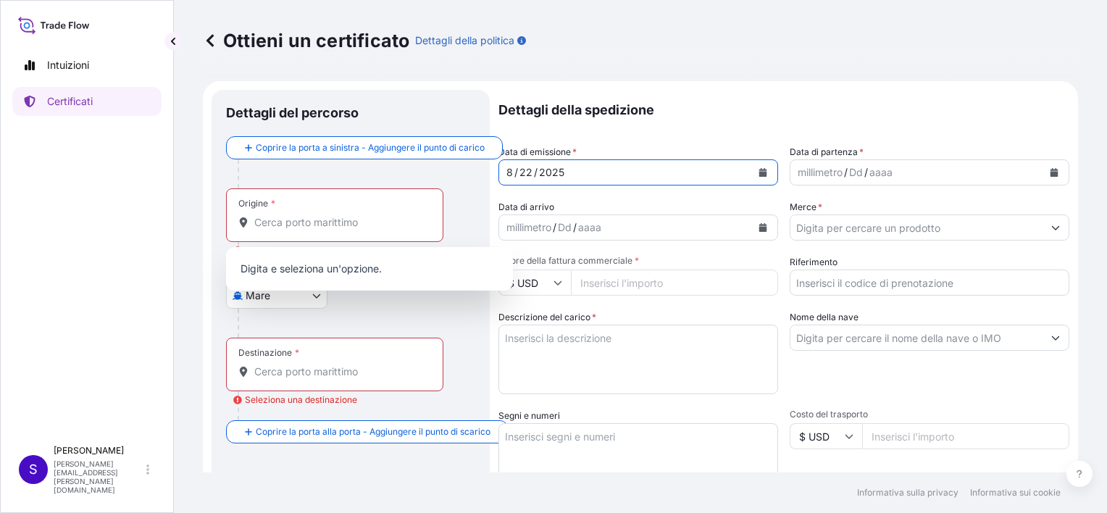
click at [760, 172] on icon "Calendario" at bounding box center [764, 172] width 8 height 9
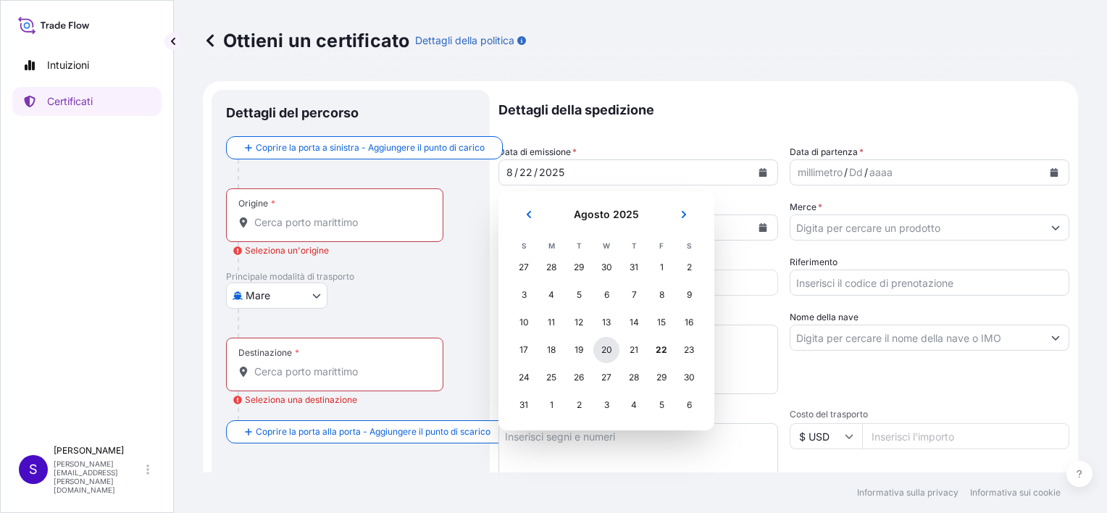
click at [609, 352] on div "20" at bounding box center [607, 350] width 26 height 26
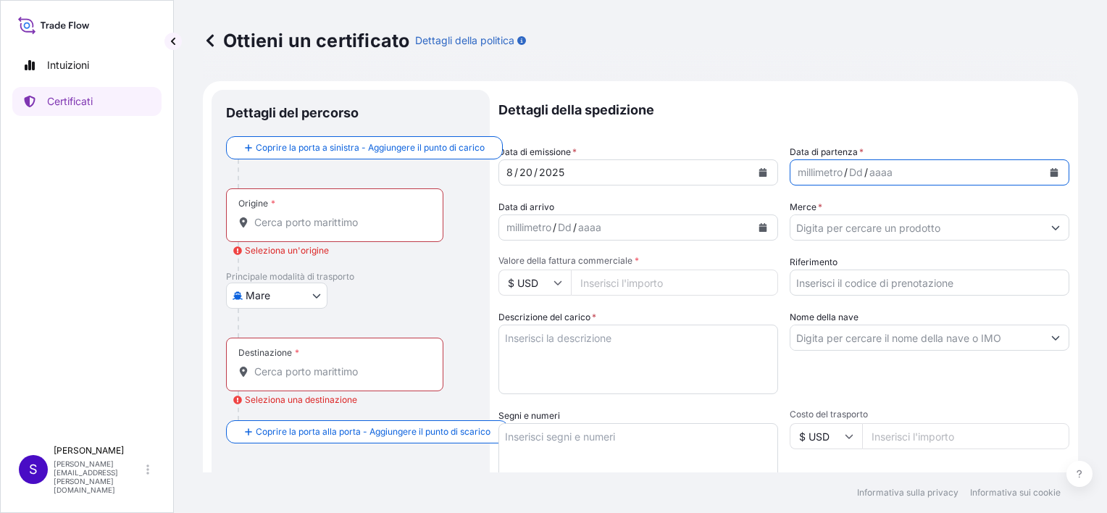
click at [1052, 171] on button "Calendario" at bounding box center [1054, 172] width 23 height 23
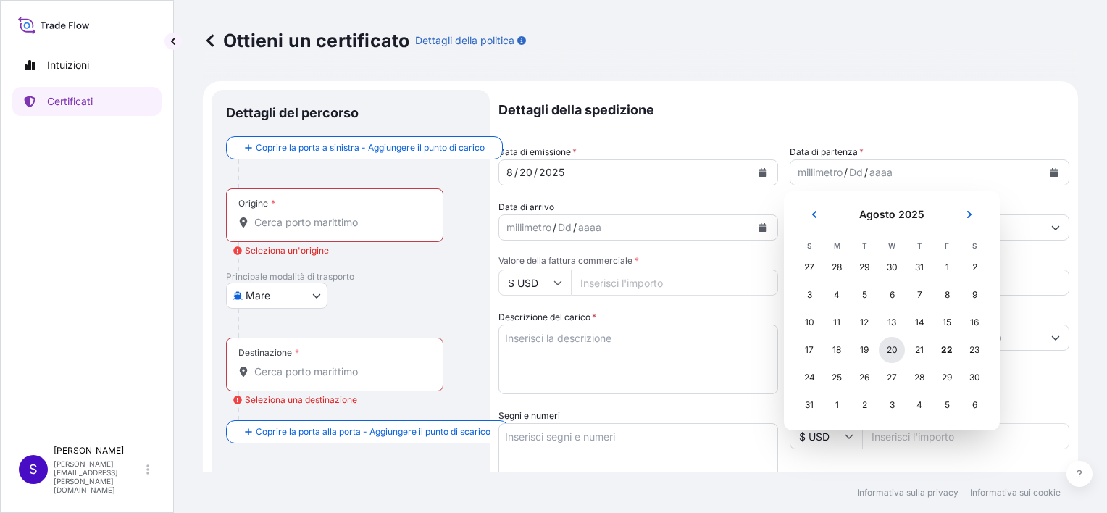
click at [897, 350] on div "20" at bounding box center [892, 350] width 26 height 26
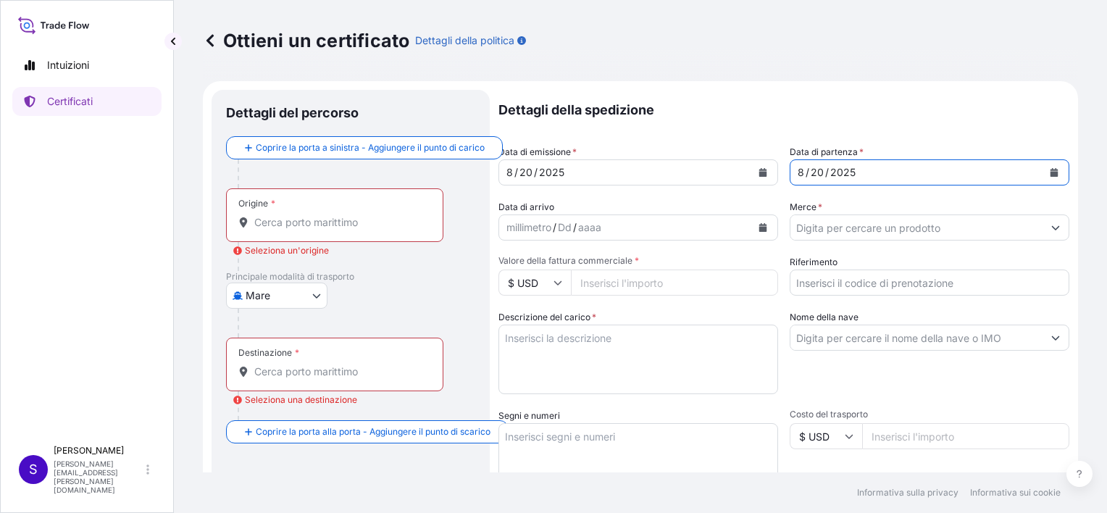
click at [815, 229] on input "Merce *" at bounding box center [917, 228] width 252 height 26
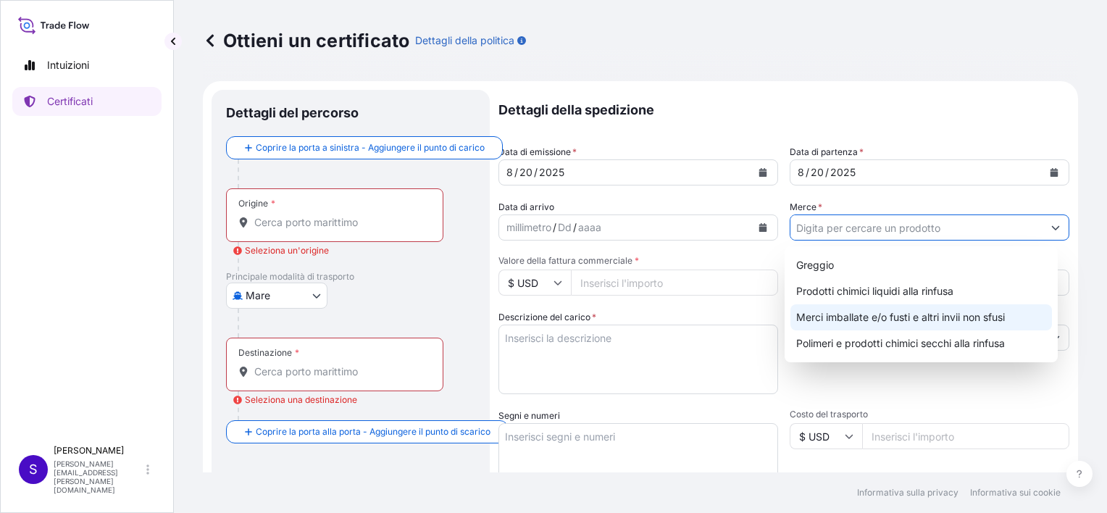
click at [823, 317] on div "Merci imballate e/o fusti e altri invii non sfusi" at bounding box center [922, 317] width 262 height 26
type input "Packed and/or drummed cargo and other sendings - non bulk"
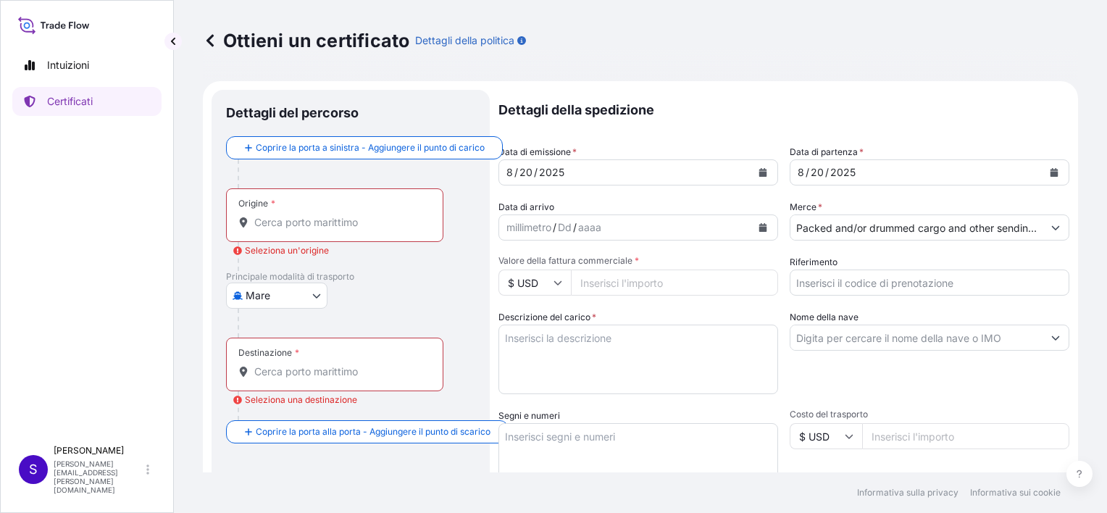
click at [557, 285] on icon at bounding box center [558, 283] width 8 height 4
click at [528, 322] on div "€ EUR" at bounding box center [534, 323] width 61 height 28
type input "€ EUR"
click at [654, 283] on input "Valore della fattura commerciale *" at bounding box center [674, 283] width 207 height 26
type input "2916000"
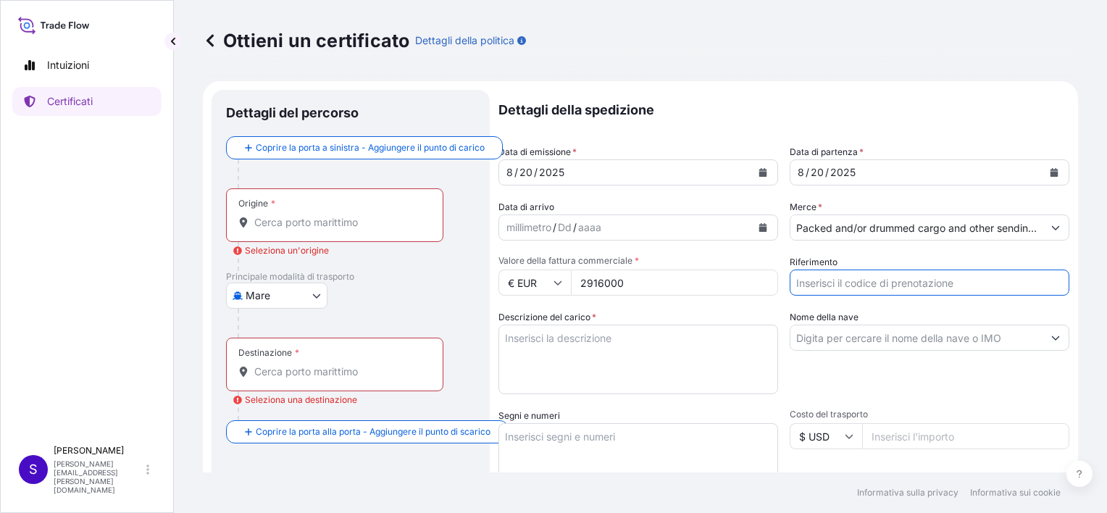
click at [844, 290] on input "Riferimento" at bounding box center [930, 283] width 280 height 26
type input "5012355807"
click at [839, 340] on input "Nome della nave" at bounding box center [917, 338] width 252 height 26
click at [320, 223] on input "Origine * Seleziona un'origine" at bounding box center [339, 222] width 171 height 14
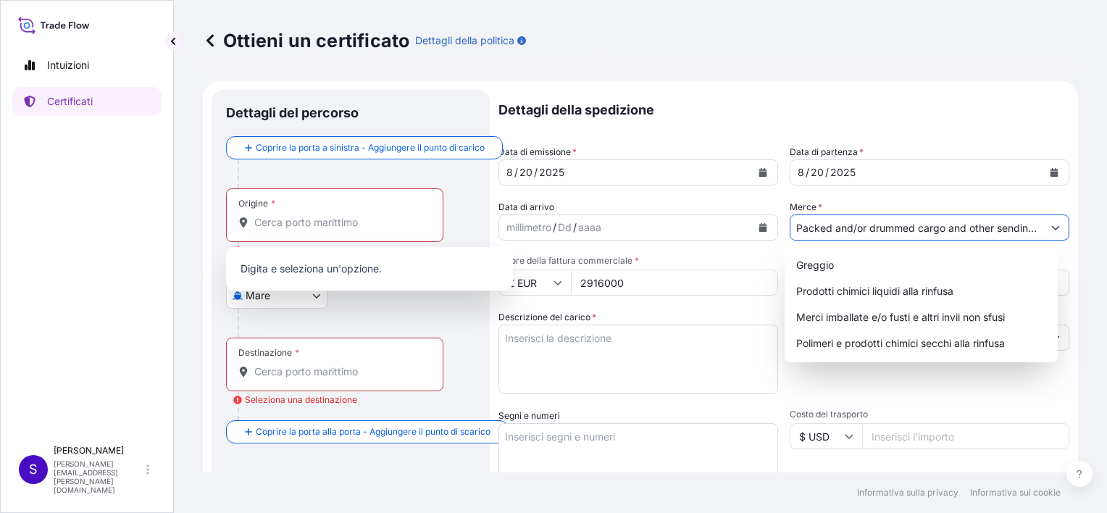
click at [981, 224] on input "Packed and/or drummed cargo and other sendings - non bulk" at bounding box center [917, 228] width 252 height 26
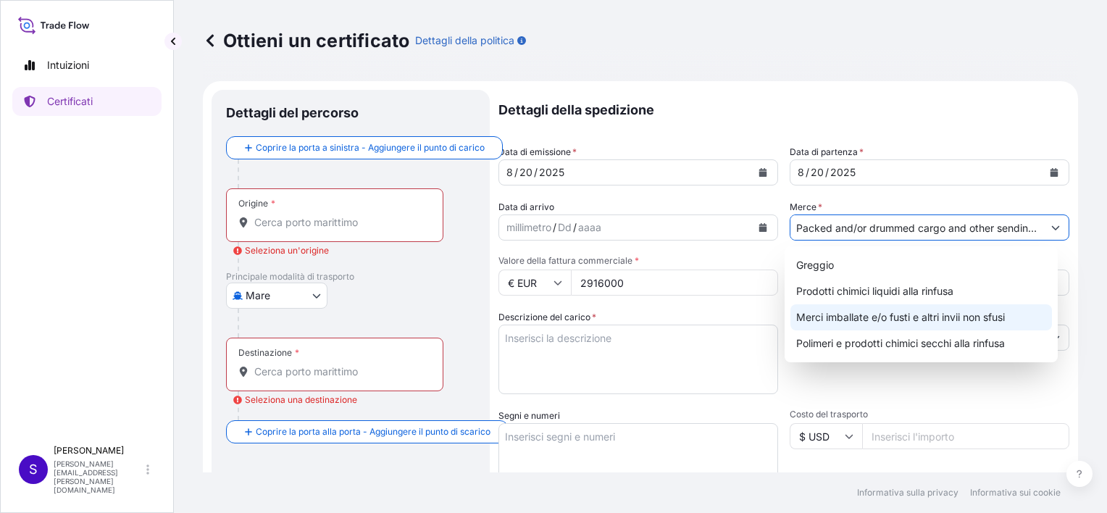
click at [847, 316] on div "Merci imballate e/o fusti e altri invii non sfusi" at bounding box center [922, 317] width 262 height 26
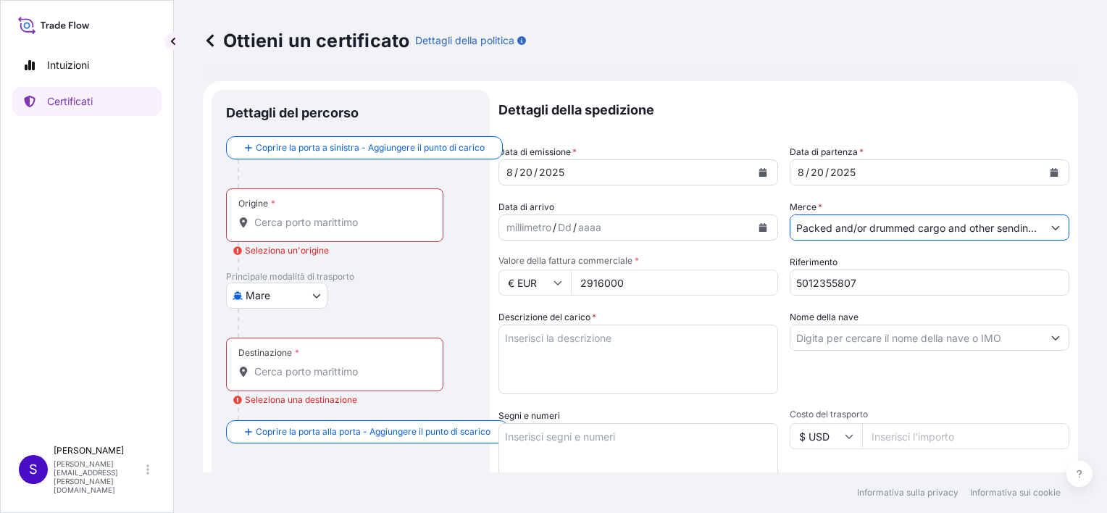
click at [997, 226] on input "Packed and/or drummed cargo and other sendings - non bulk" at bounding box center [917, 228] width 252 height 26
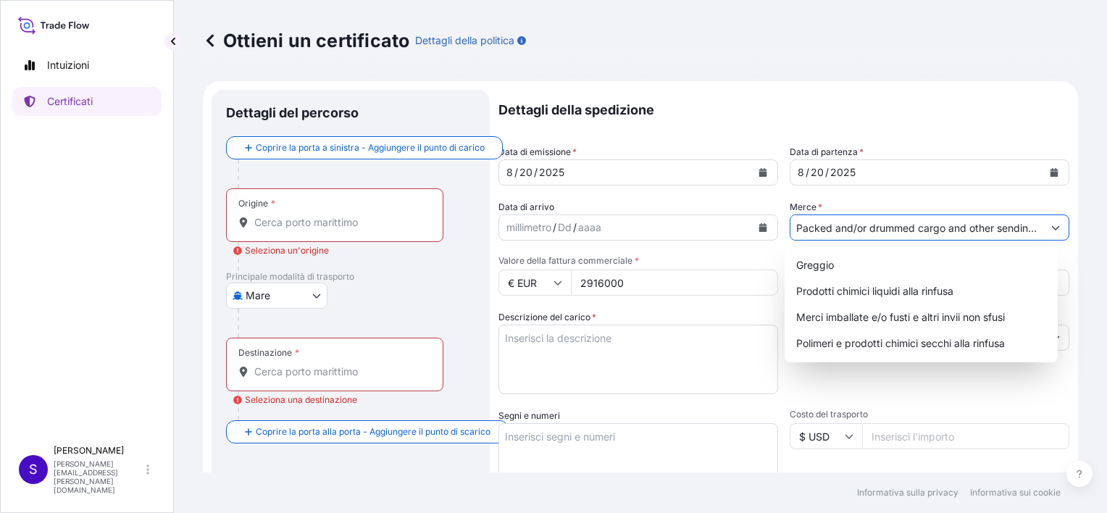
click at [1052, 228] on icon "Mostra suggerimenti" at bounding box center [1056, 227] width 9 height 9
click at [823, 314] on div "Merci imballate e/o fusti e altri invii non sfusi" at bounding box center [922, 317] width 262 height 26
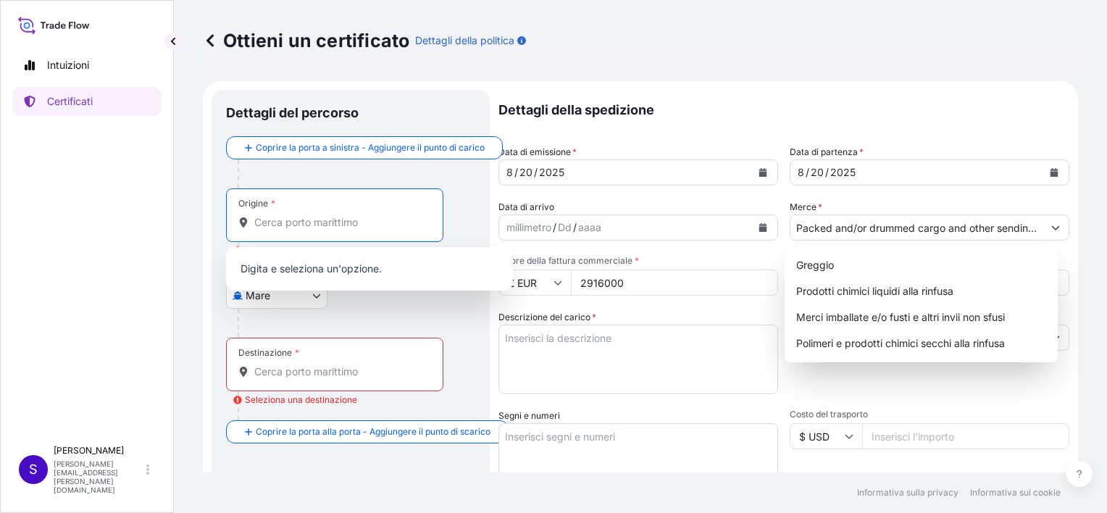
click at [281, 226] on input "Origine * Seleziona un'origine" at bounding box center [339, 222] width 171 height 14
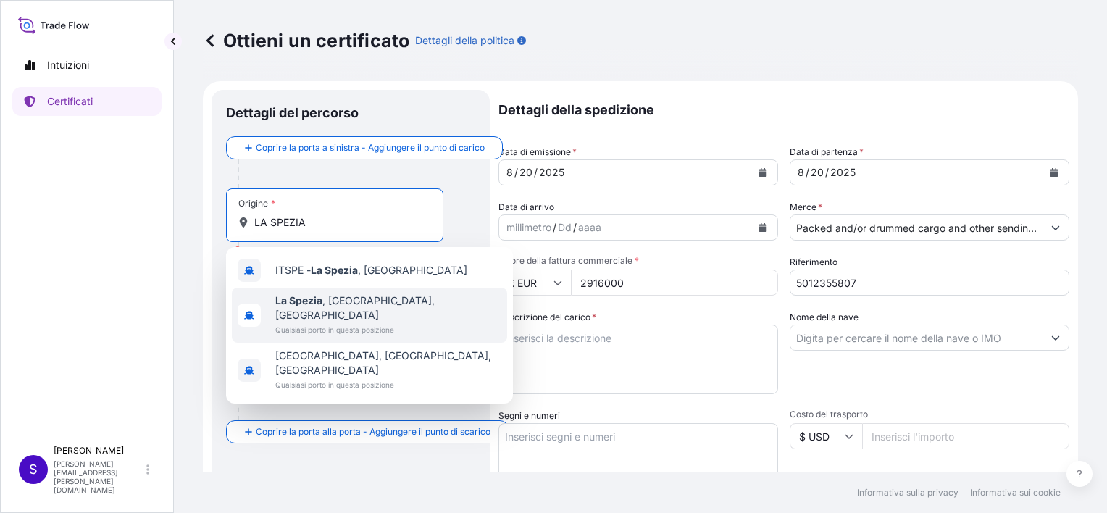
click at [355, 304] on span "La Spezia , SP, Italia" at bounding box center [388, 308] width 226 height 29
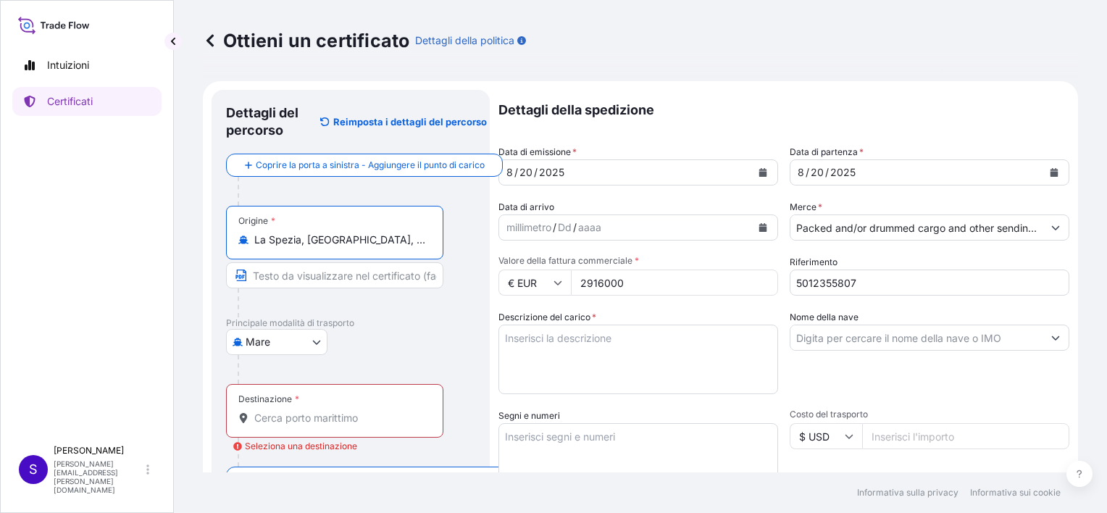
type input "La Spezia, SP, Italy"
click at [311, 415] on input "Destinazione * Seleziona una destinazione" at bounding box center [339, 418] width 171 height 14
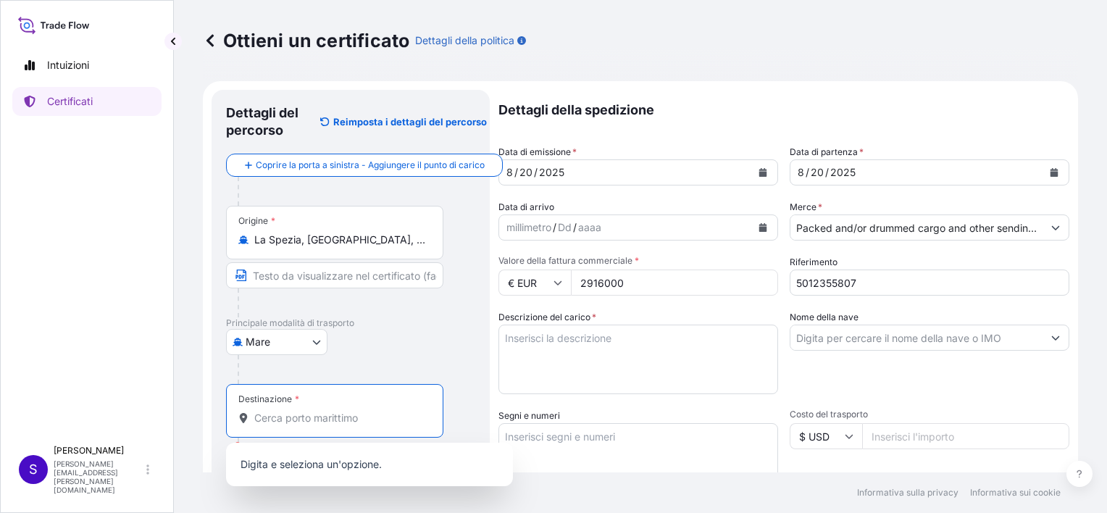
click at [305, 423] on input "Destinazione * Seleziona una destinazione" at bounding box center [339, 418] width 171 height 14
type input "S"
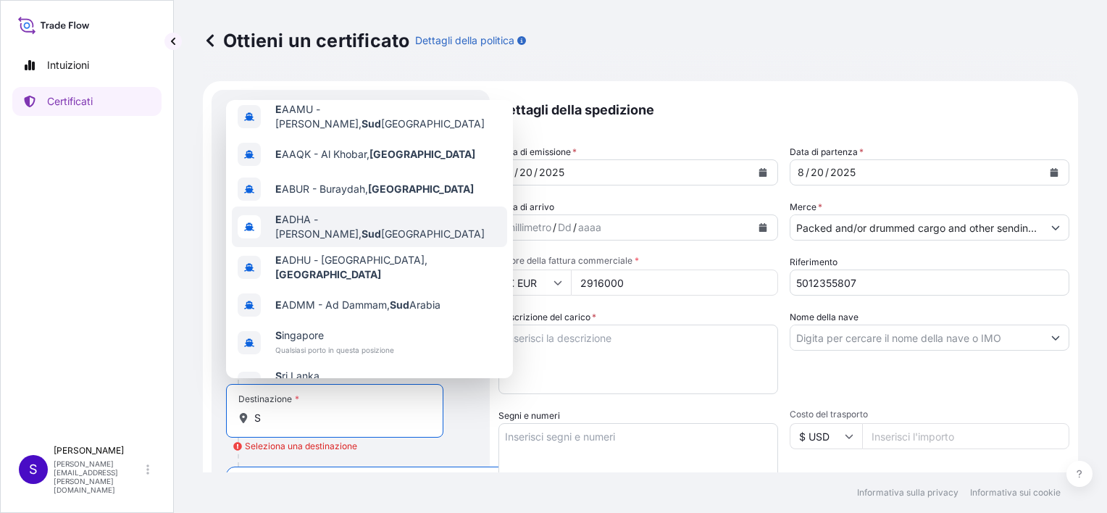
scroll to position [93, 0]
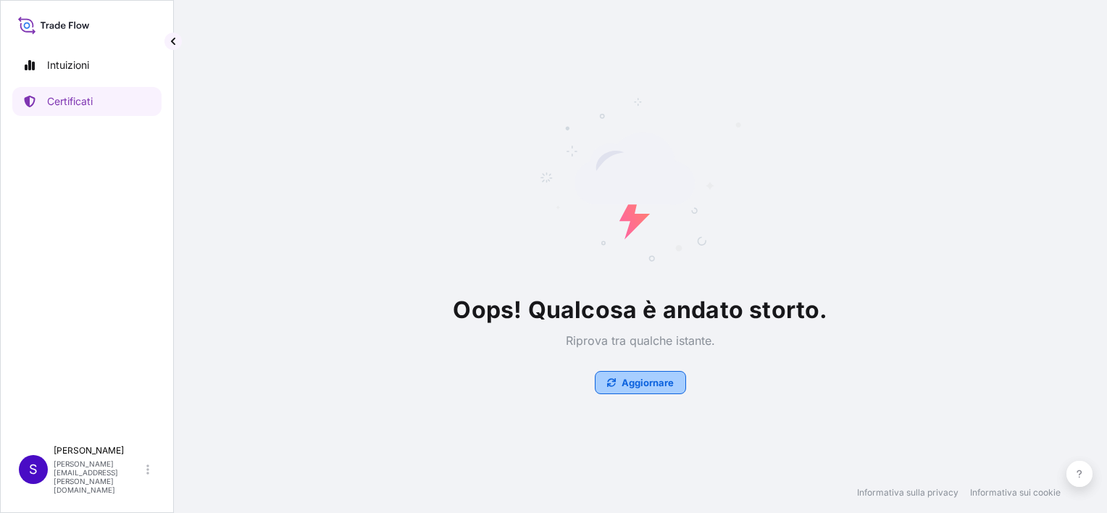
click at [655, 378] on p "Aggiornare" at bounding box center [648, 382] width 52 height 14
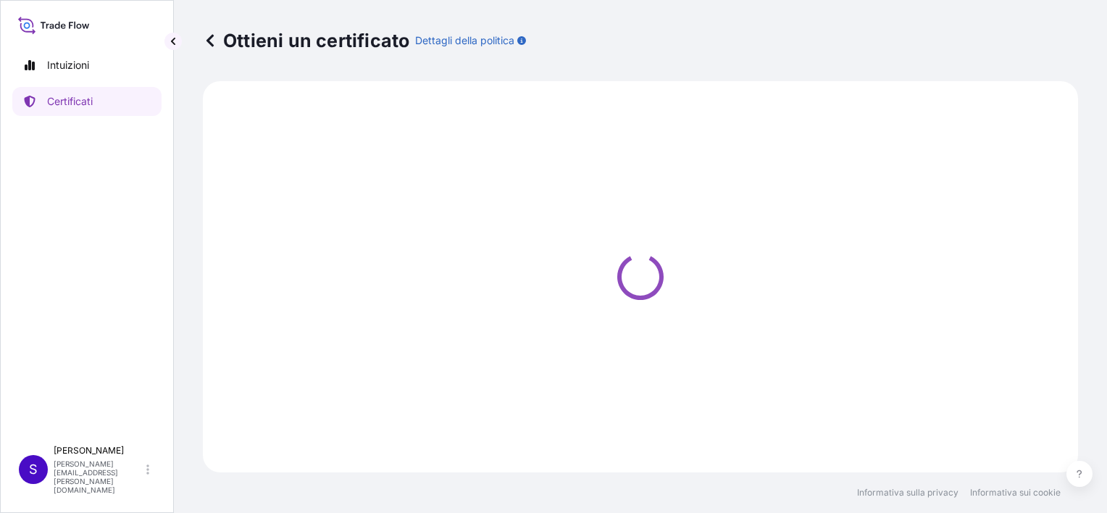
select select "Sea"
